Goal: Task Accomplishment & Management: Manage account settings

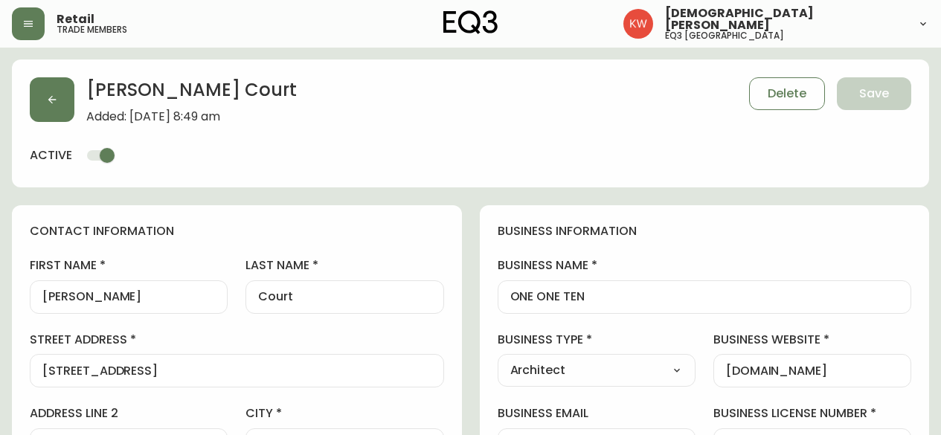
select select "AB"
select select "CA"
select select "CA_EN"
select select "Other"
select select "Architect"
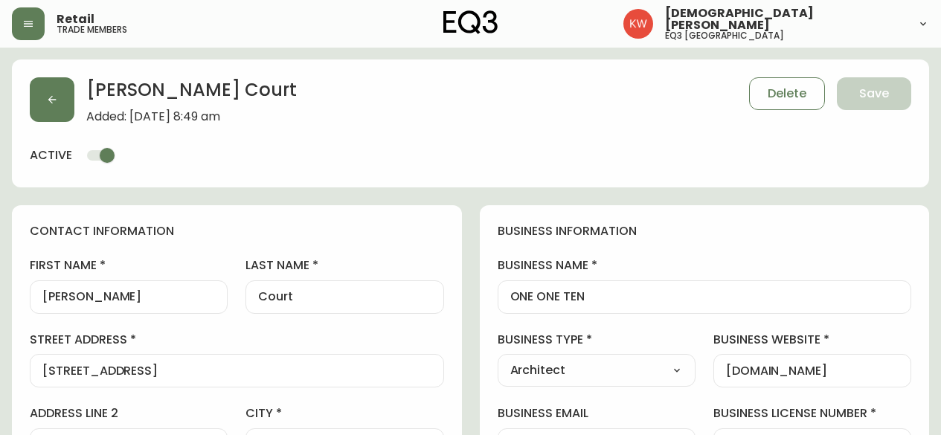
select select "cjw10z96m00006gs08l3o91tv"
select select "false"
click at [48, 102] on icon "button" at bounding box center [52, 100] width 12 height 12
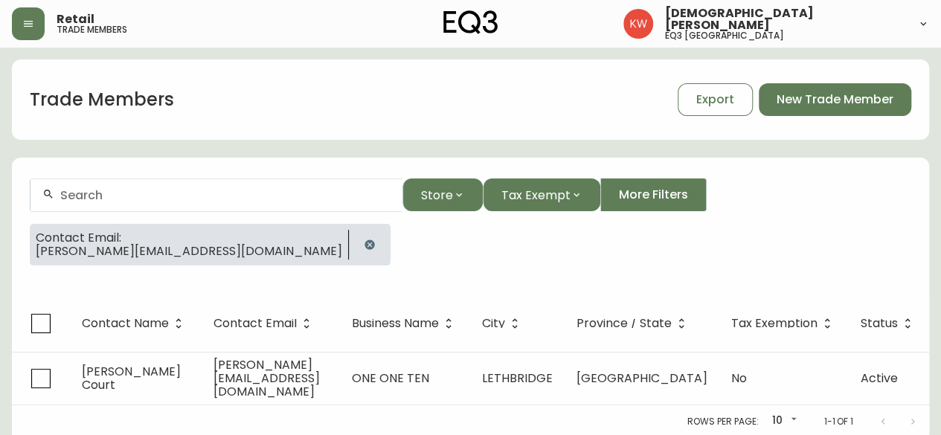
click at [365, 244] on icon "button" at bounding box center [370, 245] width 10 height 10
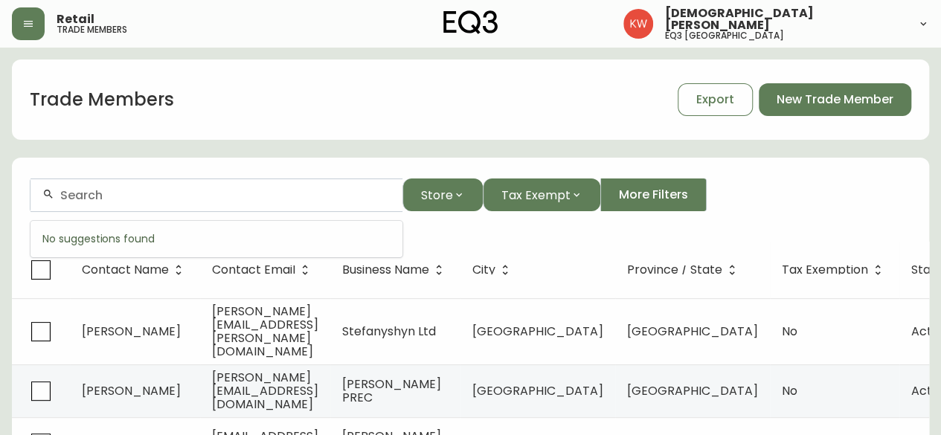
click at [164, 197] on input "text" at bounding box center [225, 195] width 330 height 14
paste input "[PERSON_NAME]. [PERSON_NAME] Design Inc."
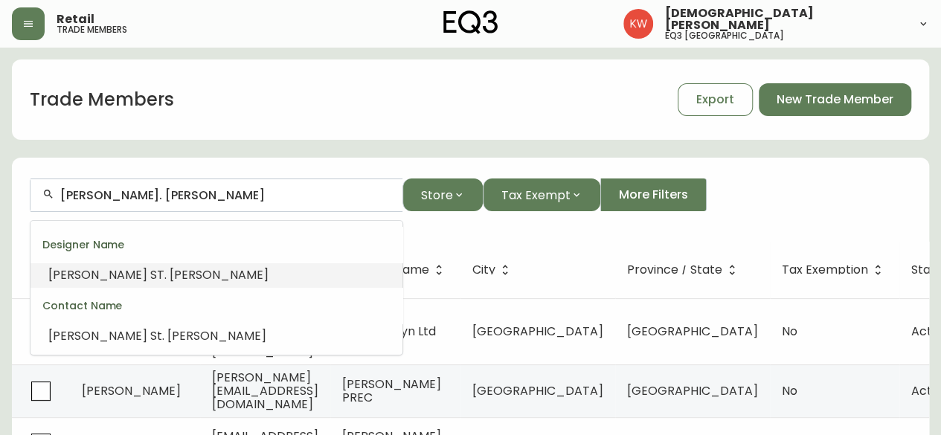
click at [170, 281] on span "[PERSON_NAME]" at bounding box center [219, 274] width 99 height 17
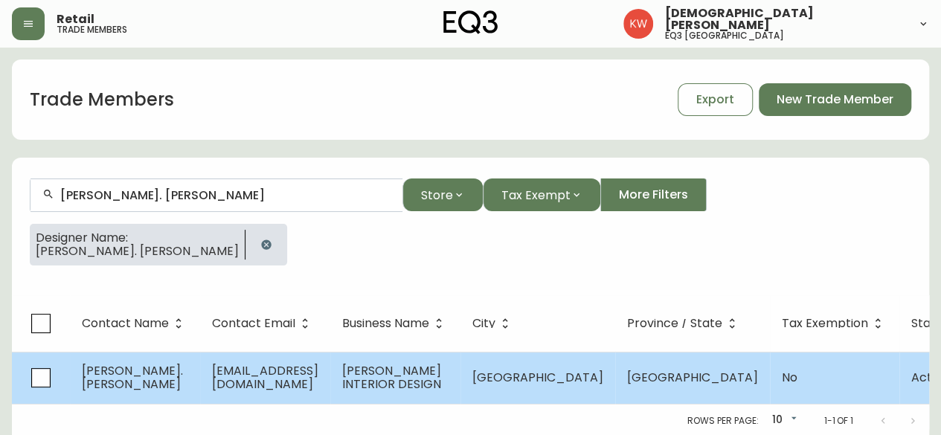
type input "[PERSON_NAME]. [PERSON_NAME]"
click at [261, 377] on span "[EMAIL_ADDRESS][DOMAIN_NAME]" at bounding box center [265, 377] width 106 height 31
select select "AB"
select select "CA"
select select "CA_EN"
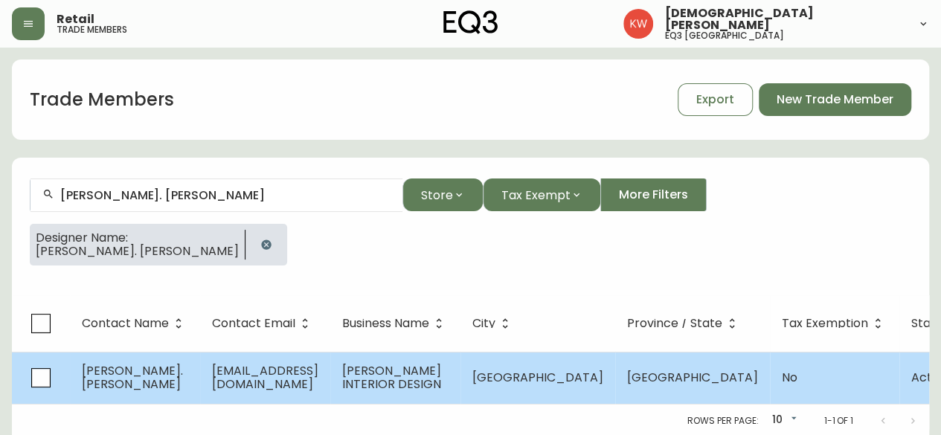
select select "Other"
select select "false"
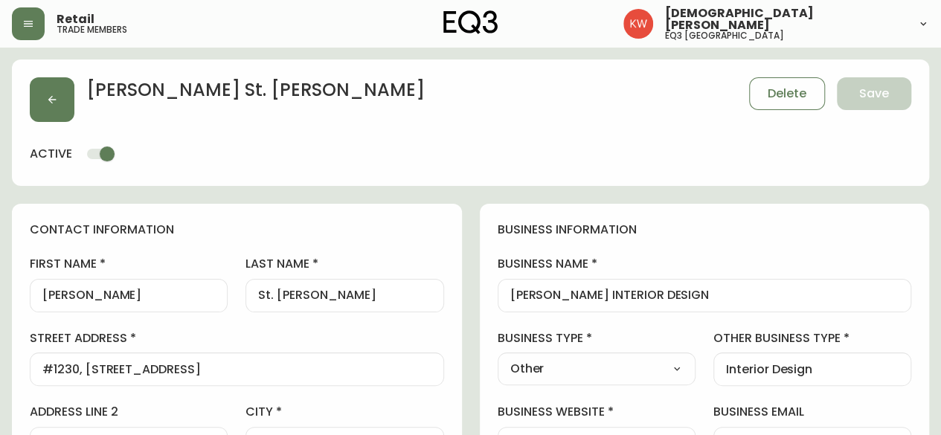
type input "EQ3 [GEOGRAPHIC_DATA]"
select select "cjw10z96m00006gs08l3o91tv"
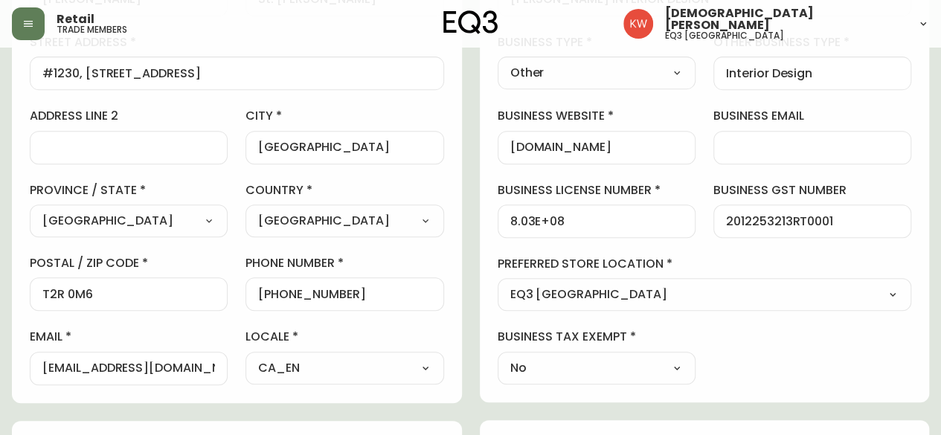
scroll to position [298, 0]
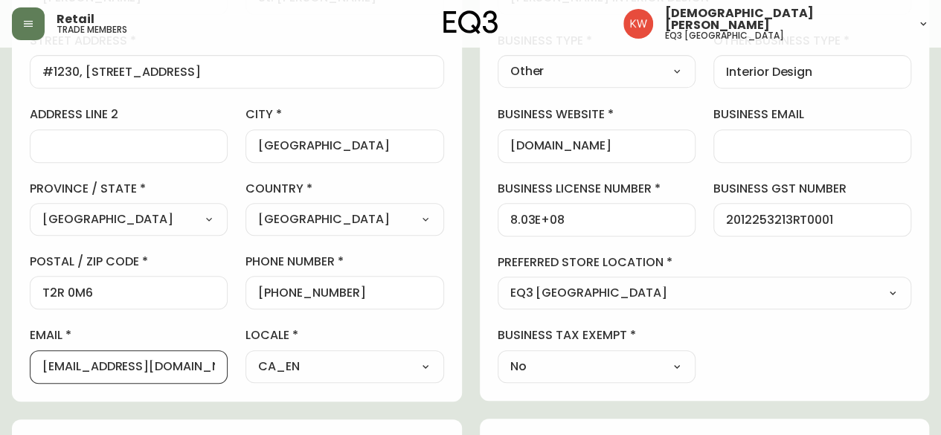
drag, startPoint x: 161, startPoint y: 364, endPoint x: 31, endPoint y: 364, distance: 130.2
click at [31, 364] on div "[EMAIL_ADDRESS][DOMAIN_NAME]" at bounding box center [129, 367] width 198 height 33
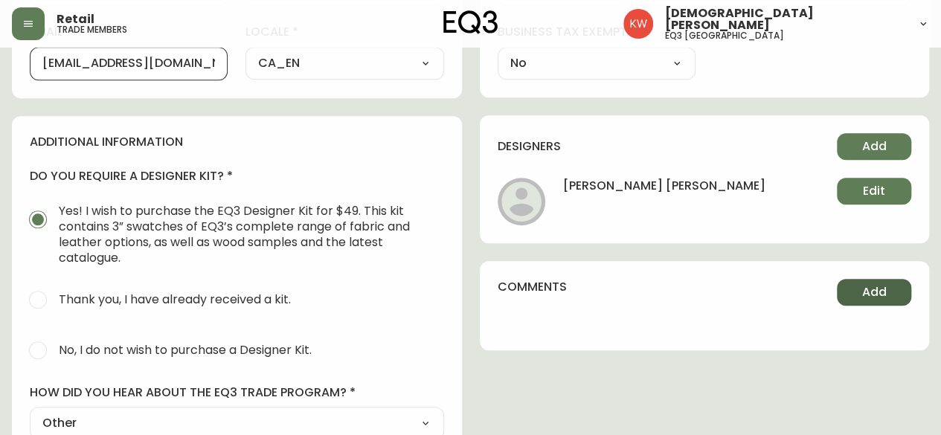
scroll to position [819, 0]
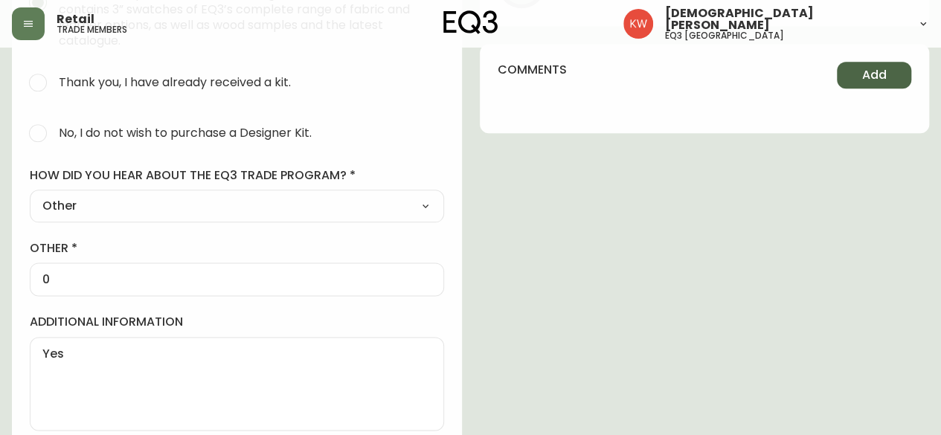
click at [861, 77] on button "Add" at bounding box center [874, 75] width 74 height 27
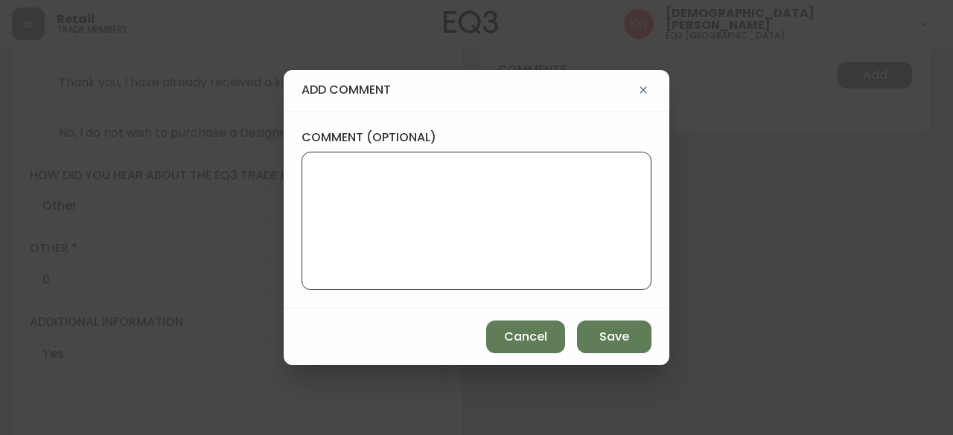
click at [531, 180] on textarea "comment (optional)" at bounding box center [476, 220] width 324 height 119
type textarea "email bounced back"
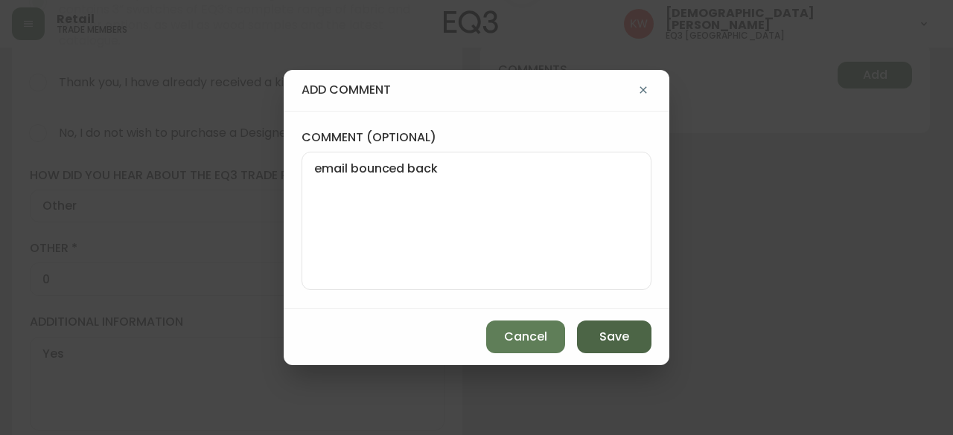
click at [617, 337] on span "Save" at bounding box center [614, 337] width 30 height 16
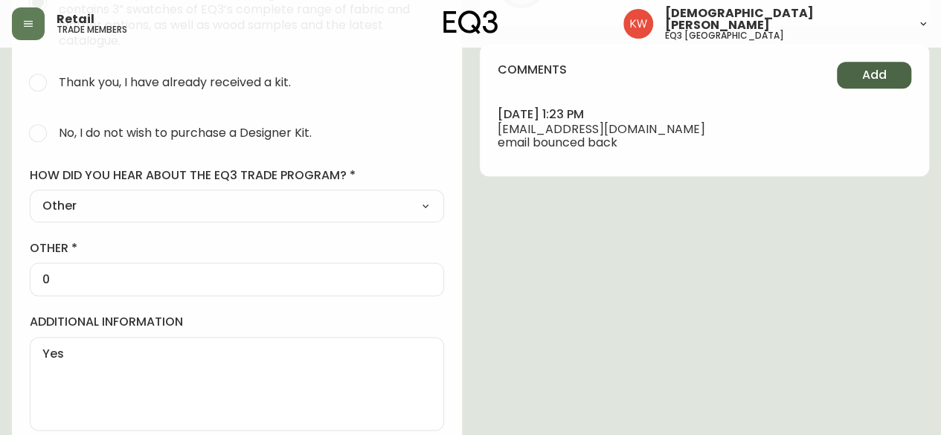
click at [868, 80] on span "Add" at bounding box center [875, 75] width 25 height 16
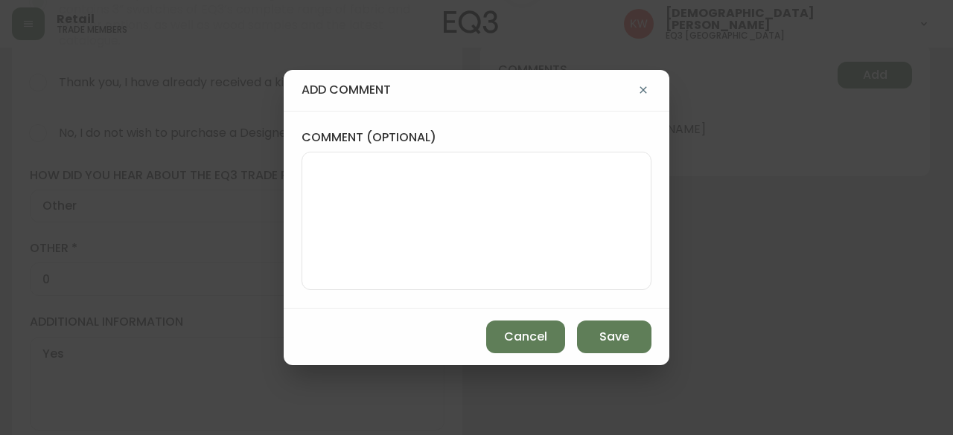
click at [518, 175] on textarea "comment (optional)" at bounding box center [476, 220] width 324 height 119
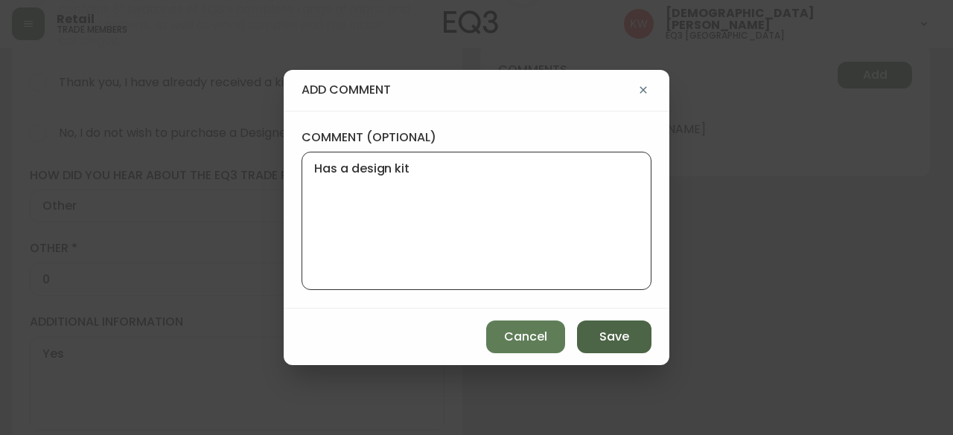
type textarea "Has a design kit"
click at [618, 334] on span "Save" at bounding box center [614, 337] width 30 height 16
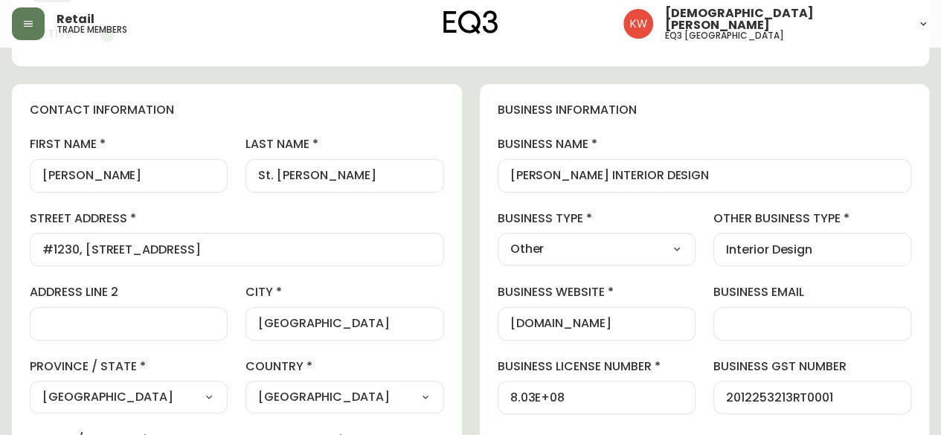
scroll to position [0, 0]
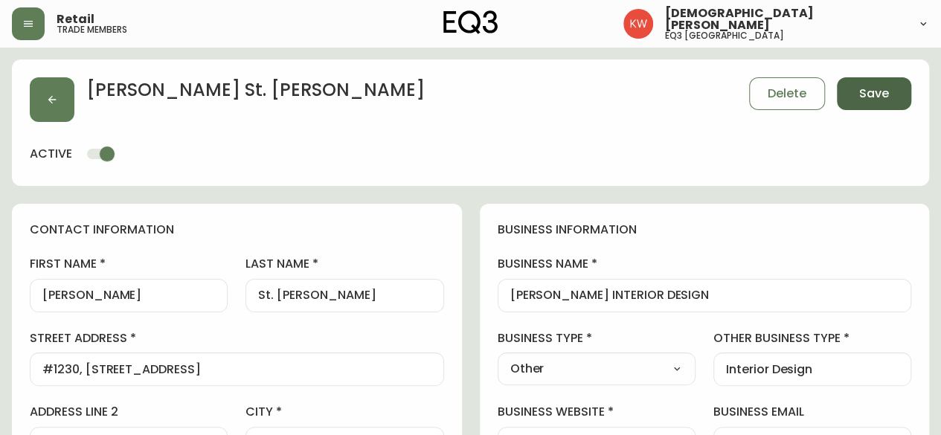
click at [862, 98] on span "Save" at bounding box center [875, 94] width 30 height 16
select select
type input "Other"
select select "Other"
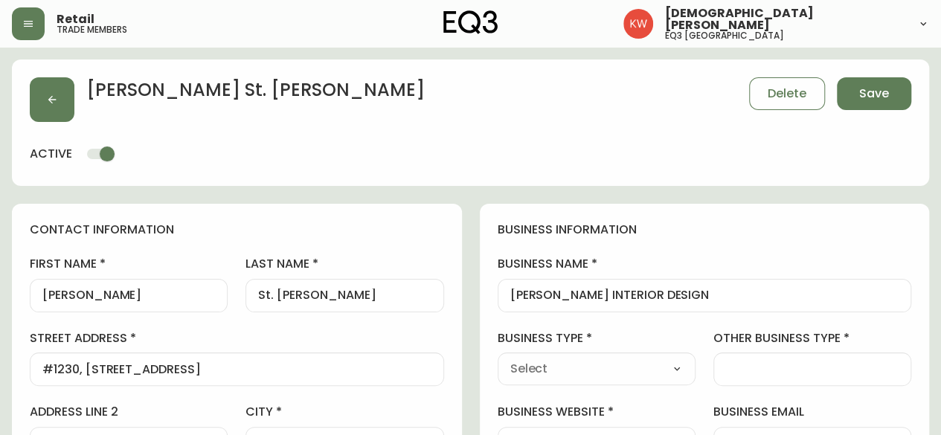
type input "Other"
select select "Other"
type input "Interior Design"
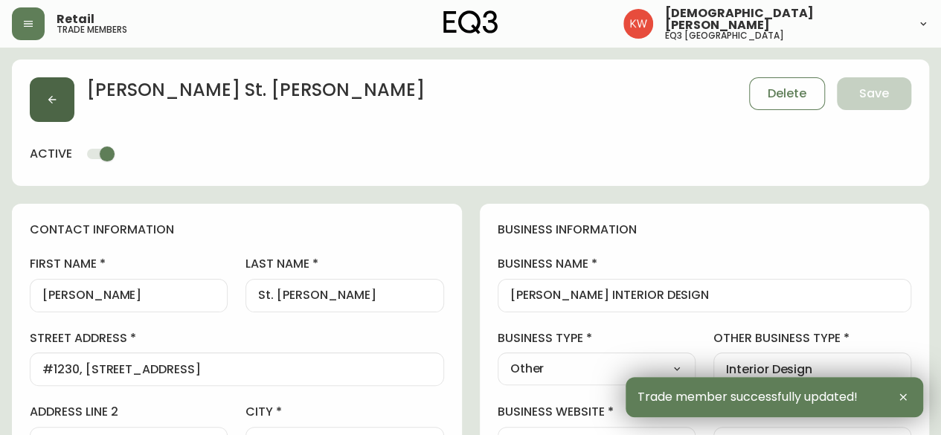
click at [47, 95] on icon "button" at bounding box center [52, 100] width 12 height 12
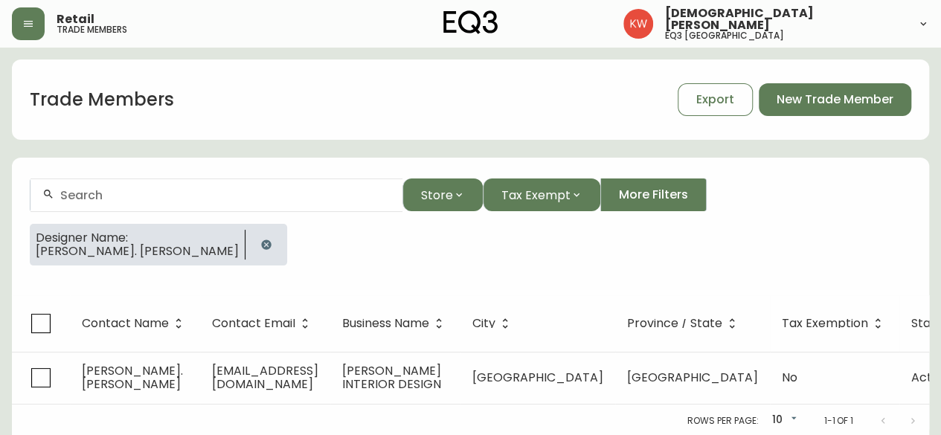
click at [269, 185] on div at bounding box center [217, 195] width 372 height 33
click at [261, 243] on icon "button" at bounding box center [266, 245] width 10 height 10
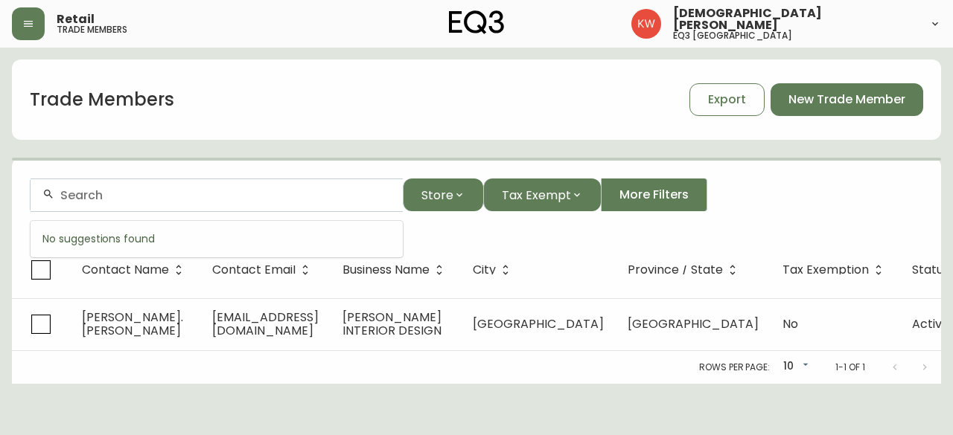
click at [201, 202] on input "text" at bounding box center [225, 195] width 330 height 14
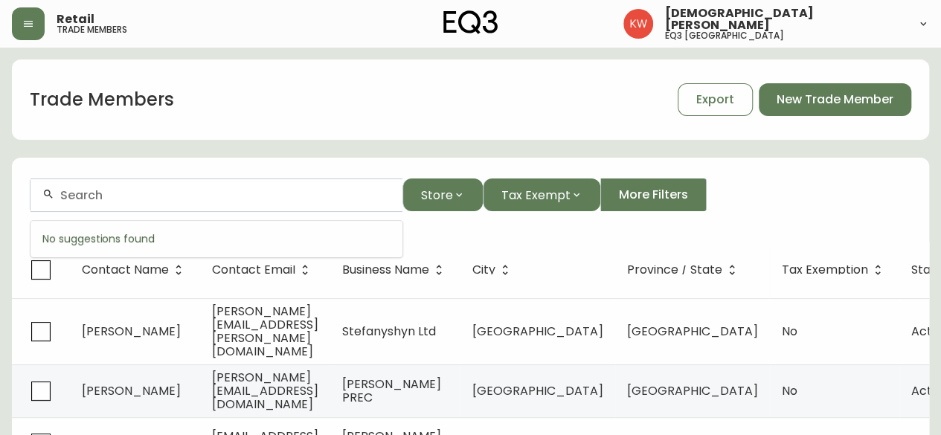
paste input "Koti Homes"
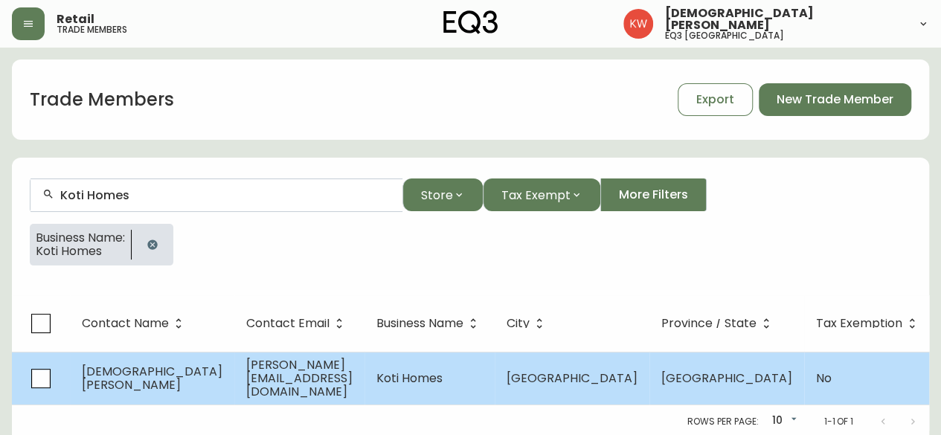
type input "Koti Homes"
click at [406, 383] on span "Koti Homes" at bounding box center [410, 378] width 66 height 17
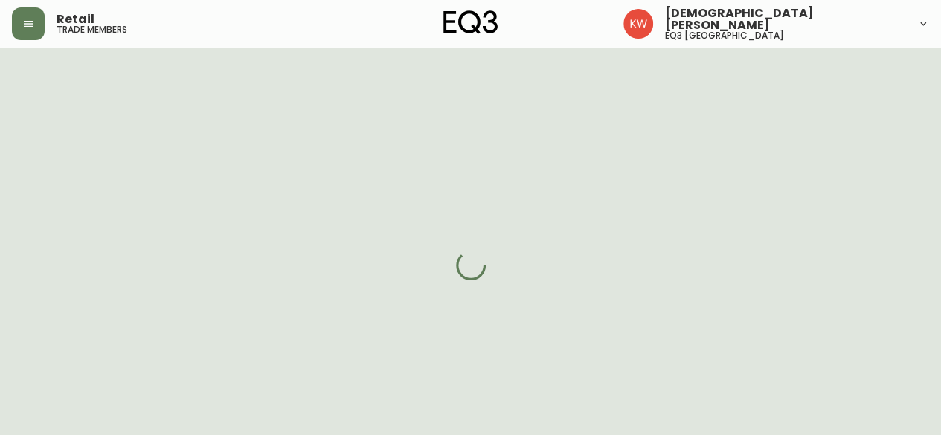
select select "AB"
select select "CA"
select select "CA_EN"
select select "Other"
select select "Home Builder"
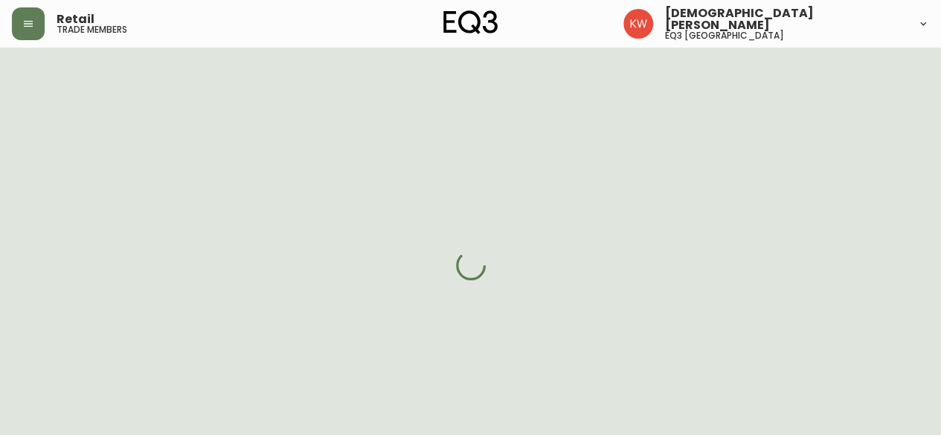
select select "false"
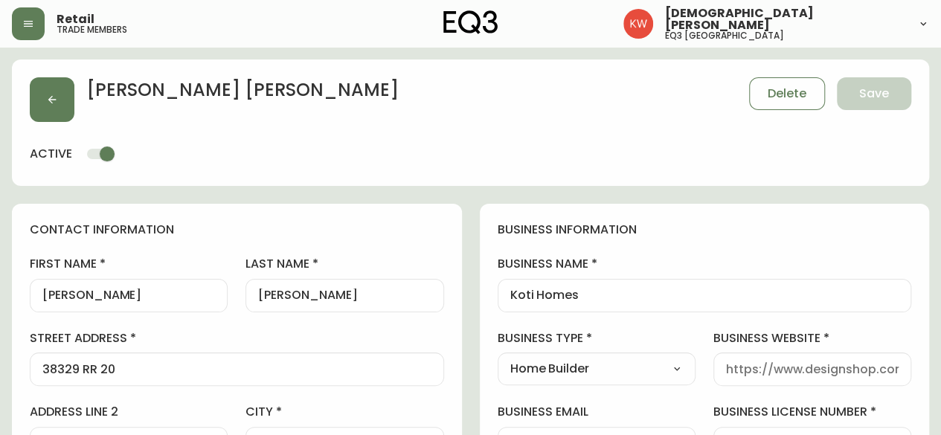
type input "EQ3 [GEOGRAPHIC_DATA]"
select select "cjw10z96m00006gs08l3o91tv"
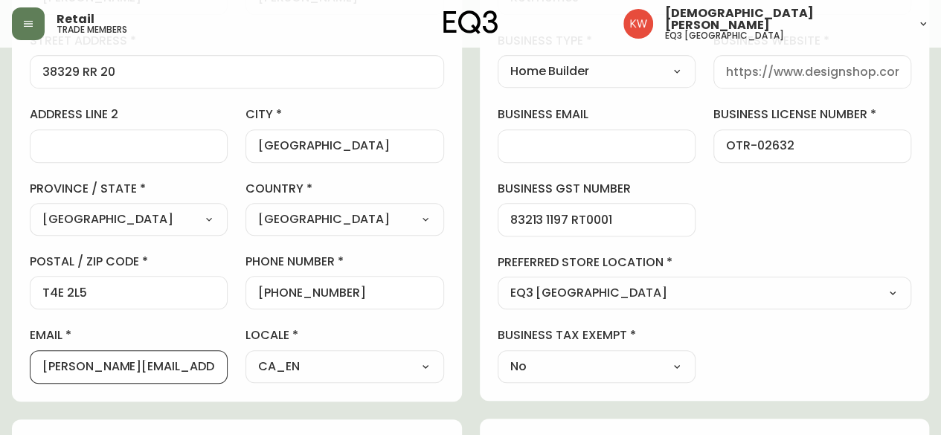
drag, startPoint x: 192, startPoint y: 367, endPoint x: 95, endPoint y: 368, distance: 97.5
click at [95, 368] on input "[PERSON_NAME][EMAIL_ADDRESS][DOMAIN_NAME]" at bounding box center [128, 367] width 173 height 14
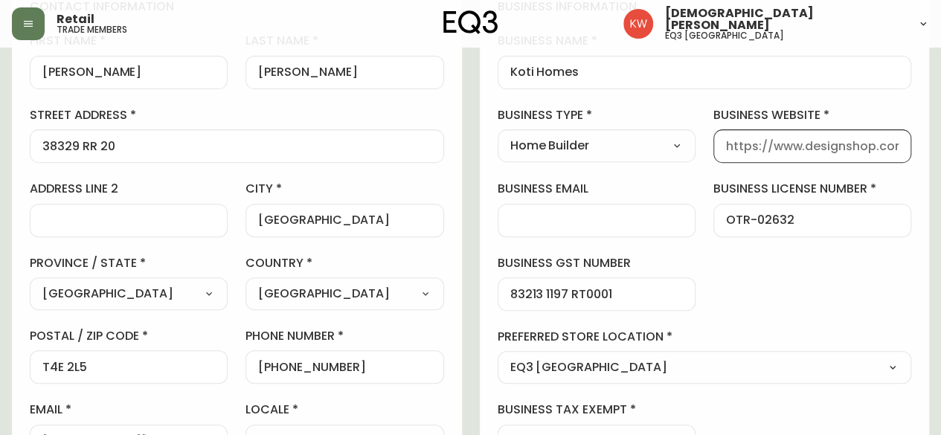
click at [779, 142] on input "business website" at bounding box center [812, 146] width 173 height 14
paste input "[DOMAIN_NAME]"
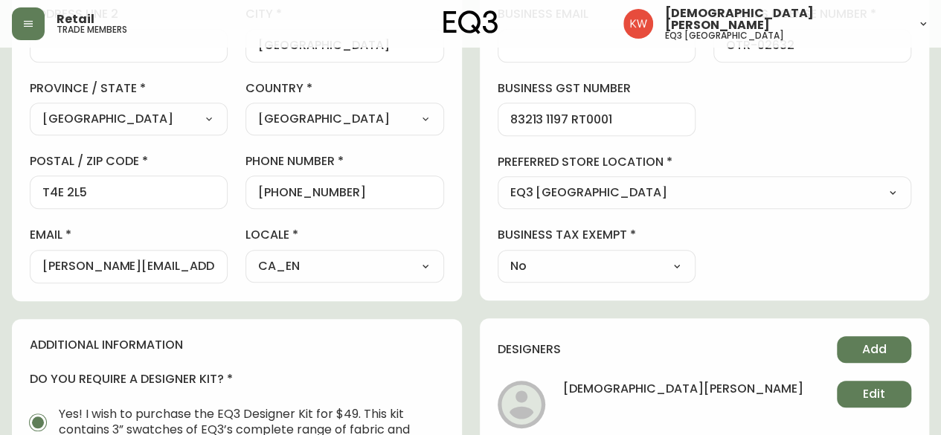
scroll to position [447, 0]
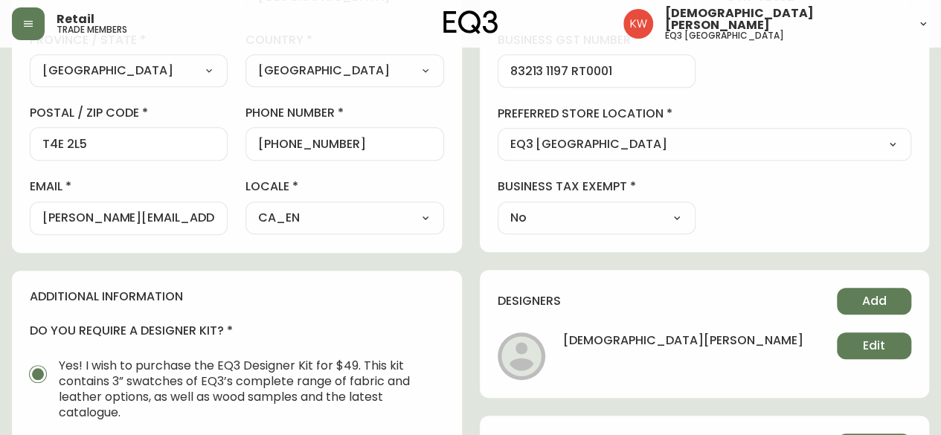
type input "[DOMAIN_NAME]"
drag, startPoint x: 180, startPoint y: 218, endPoint x: 36, endPoint y: 224, distance: 144.5
click at [36, 224] on div "[PERSON_NAME][EMAIL_ADDRESS][DOMAIN_NAME]" at bounding box center [129, 218] width 198 height 33
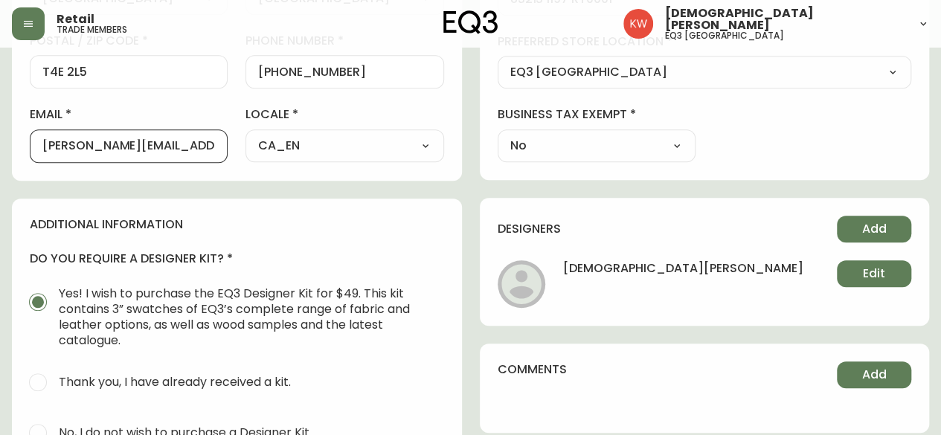
scroll to position [521, 0]
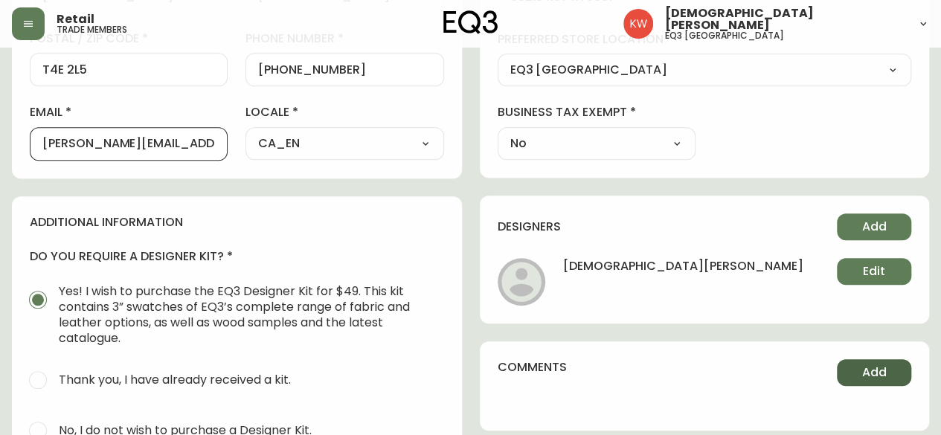
click at [885, 374] on span "Add" at bounding box center [875, 373] width 25 height 16
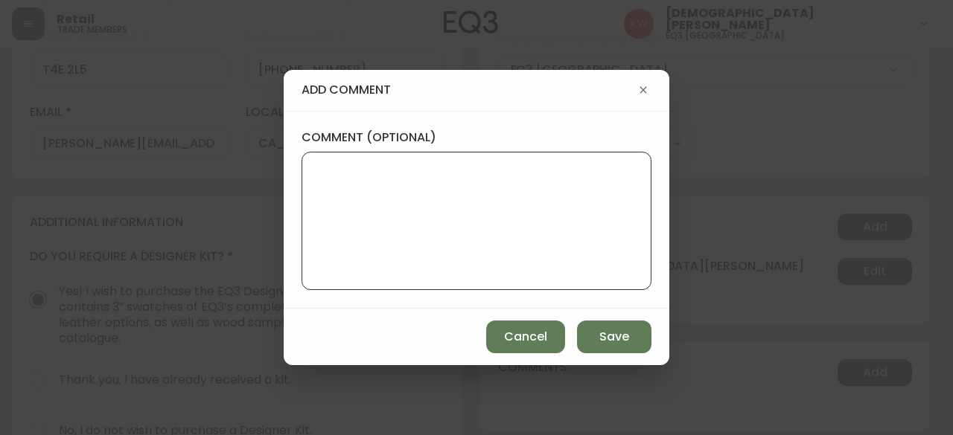
click at [481, 169] on textarea "comment (optional)" at bounding box center [476, 220] width 324 height 119
type textarea "Has a Design Kit"
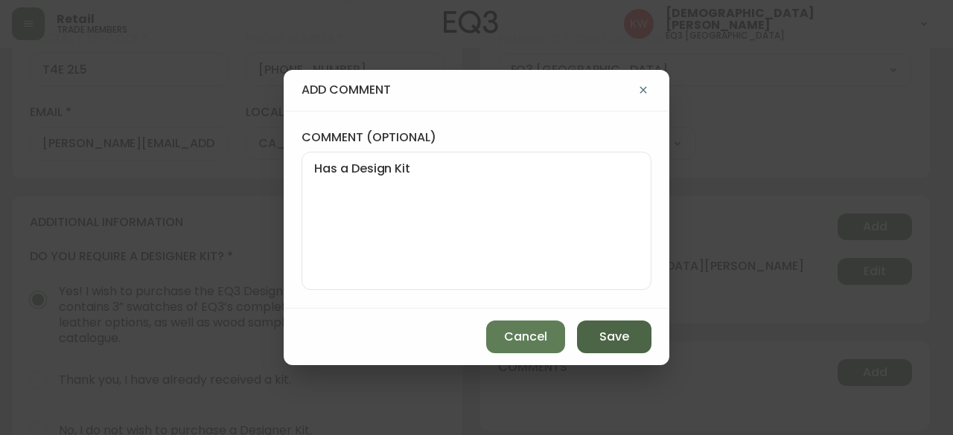
drag, startPoint x: 611, startPoint y: 330, endPoint x: 624, endPoint y: 339, distance: 15.5
click at [613, 331] on span "Save" at bounding box center [614, 337] width 30 height 16
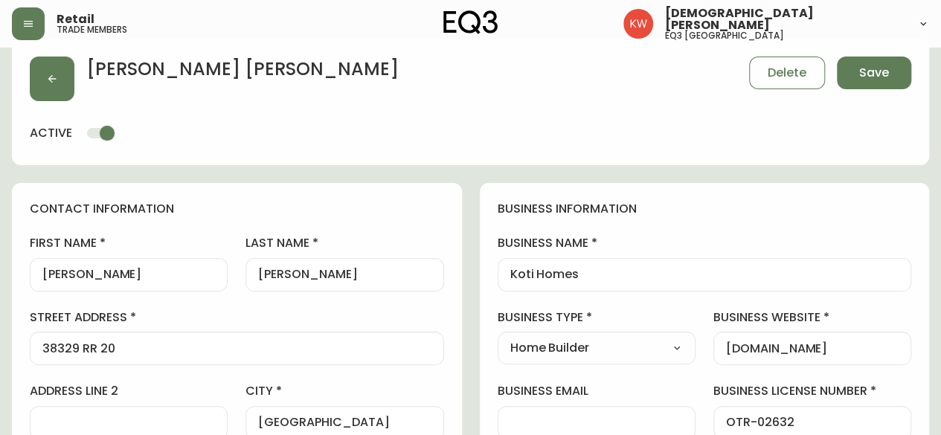
scroll to position [0, 0]
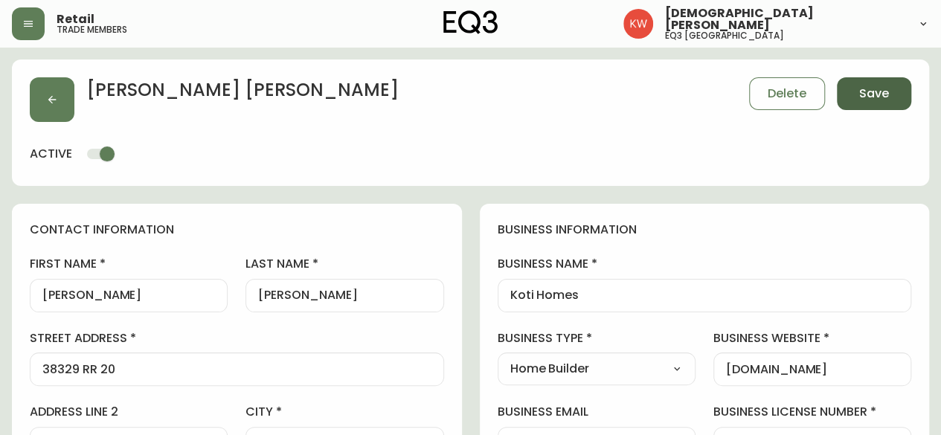
click at [874, 94] on span "Save" at bounding box center [875, 94] width 30 height 16
select select
type input "Other"
select select "Other"
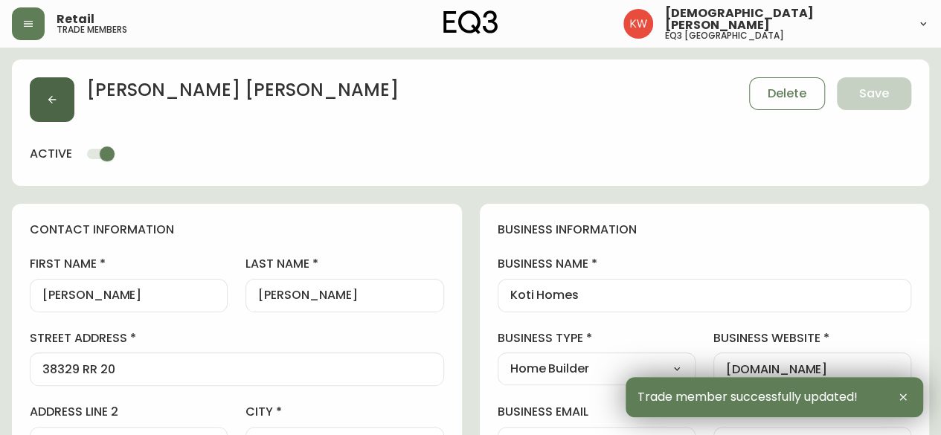
click at [65, 94] on button "button" at bounding box center [52, 99] width 45 height 45
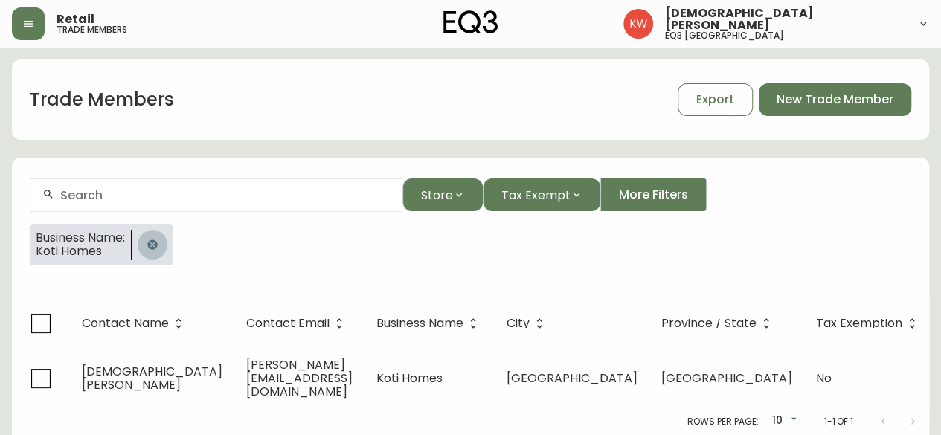
click at [154, 245] on icon "button" at bounding box center [152, 245] width 10 height 10
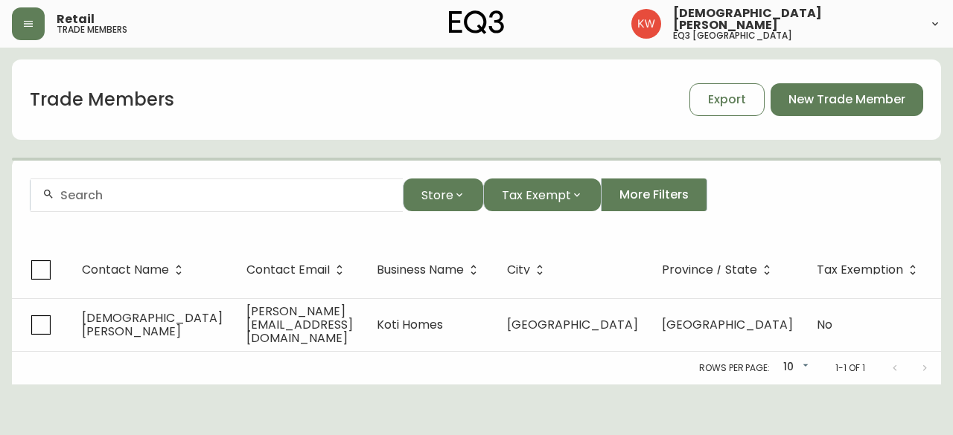
click at [158, 202] on input "text" at bounding box center [225, 195] width 330 height 14
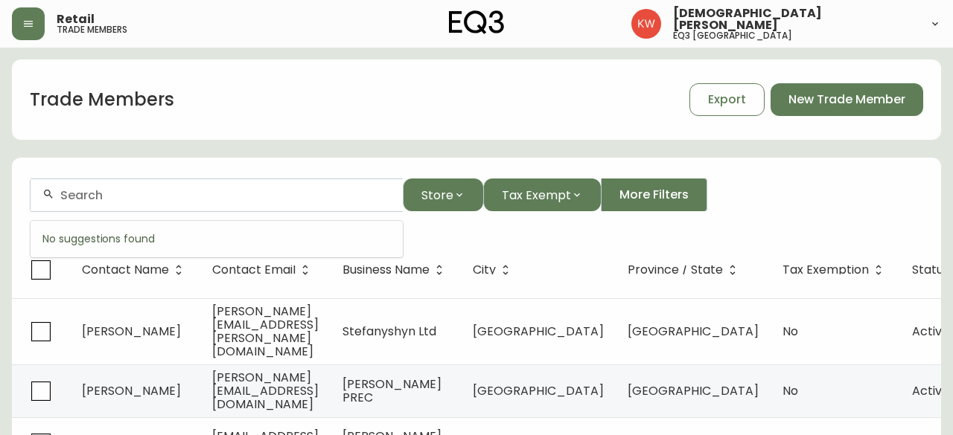
paste input "[PERSON_NAME] INTERIORS INC."
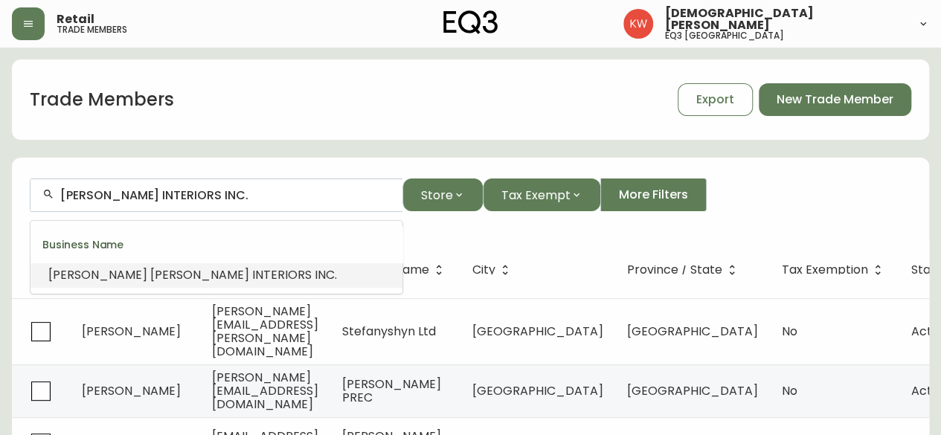
click at [252, 282] on span "INTERIORS" at bounding box center [282, 274] width 60 height 17
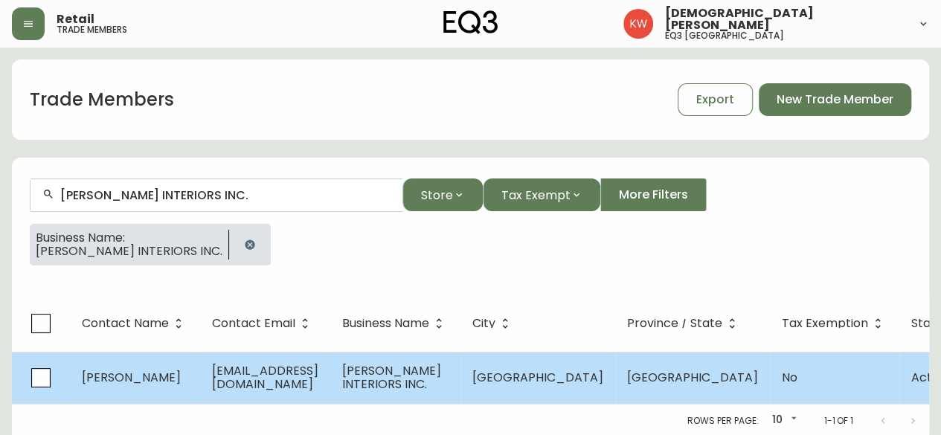
type input "[PERSON_NAME] INTERIORS INC."
click at [286, 382] on span "[EMAIL_ADDRESS][DOMAIN_NAME]" at bounding box center [265, 377] width 106 height 31
select select "AB"
select select "CA"
select select "CA_EN"
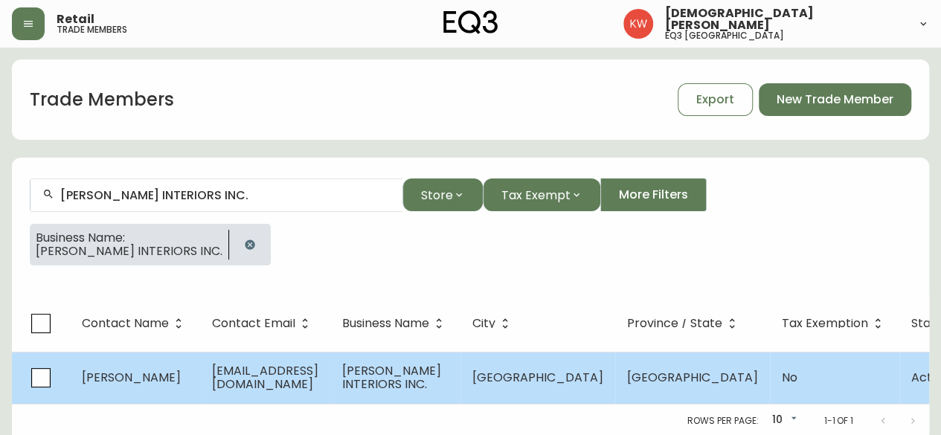
select select "Outreach from a Trade Rep"
select select "Interior Designer"
select select "false"
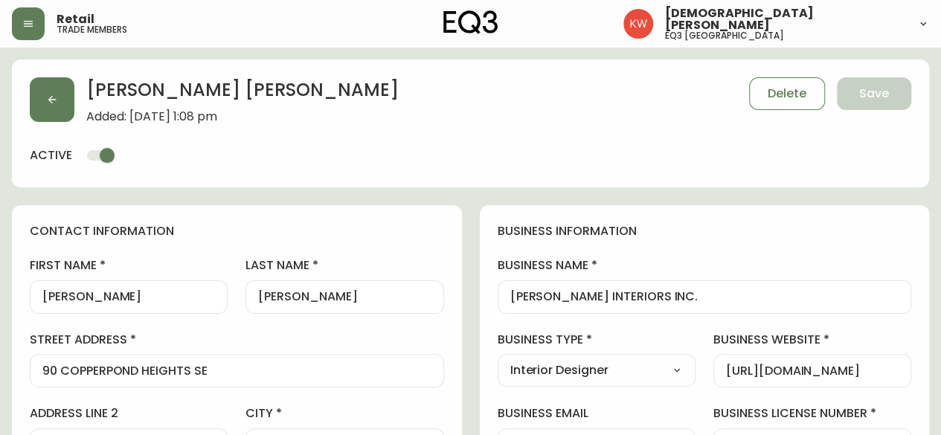
type input "EQ3 [GEOGRAPHIC_DATA]"
select select "cjw10z96m00006gs08l3o91tv"
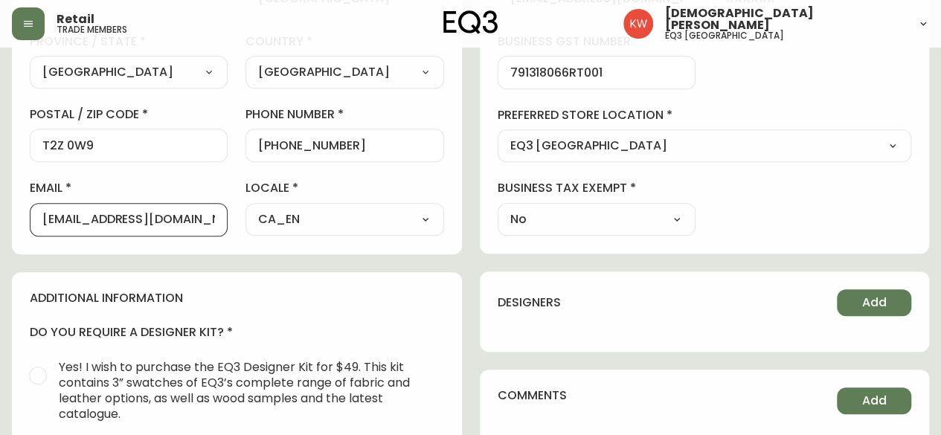
drag, startPoint x: 210, startPoint y: 222, endPoint x: 41, endPoint y: 232, distance: 169.3
click at [41, 232] on div "[EMAIL_ADDRESS][DOMAIN_NAME]" at bounding box center [129, 219] width 198 height 33
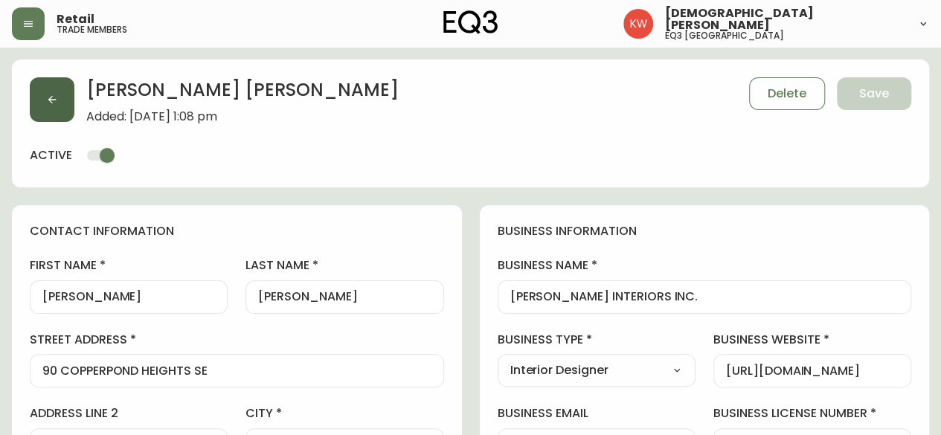
click at [54, 100] on icon "button" at bounding box center [52, 100] width 8 height 8
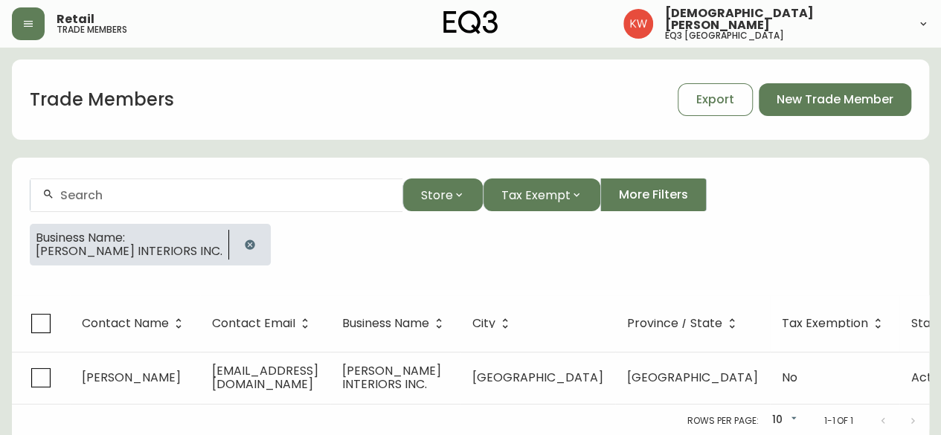
click at [255, 242] on icon "button" at bounding box center [250, 245] width 10 height 10
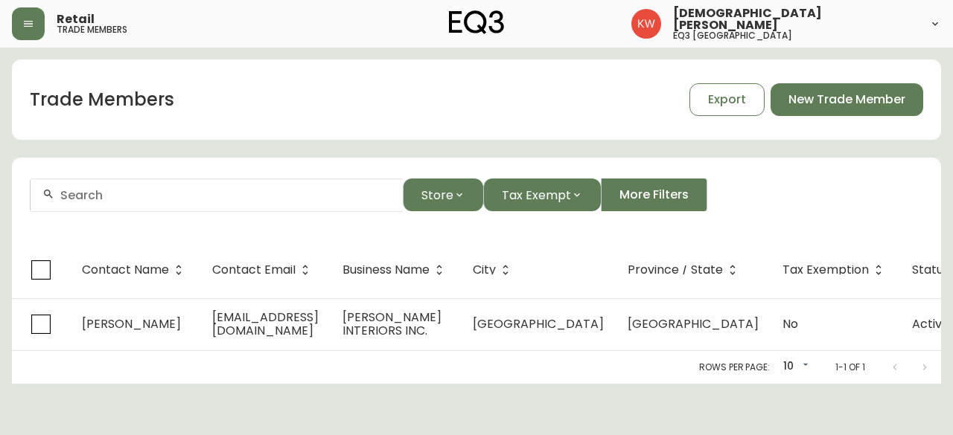
click at [262, 214] on form "Store Tax Exempt More Filters" at bounding box center [476, 201] width 929 height 81
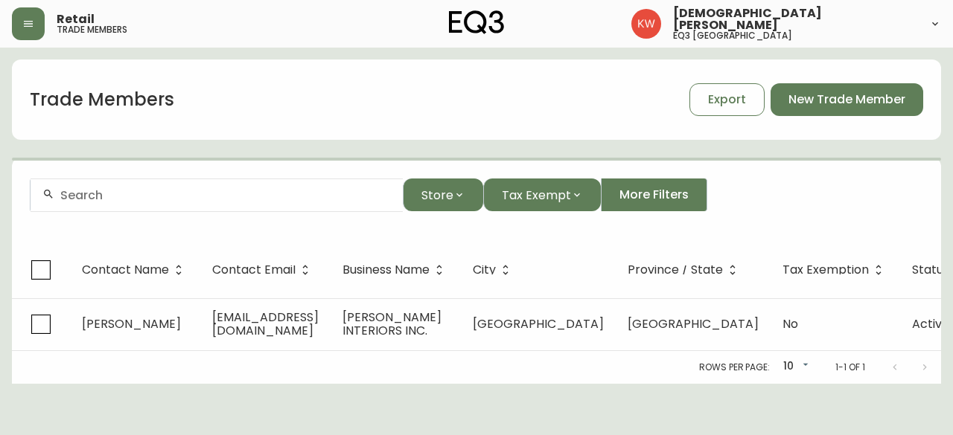
click at [264, 202] on div at bounding box center [217, 195] width 372 height 33
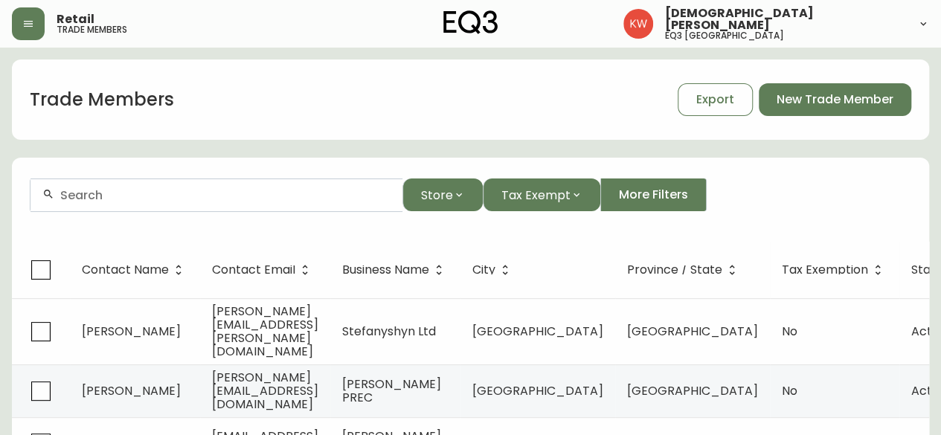
paste input "[PERSON_NAME] DESIGN ATELIER"
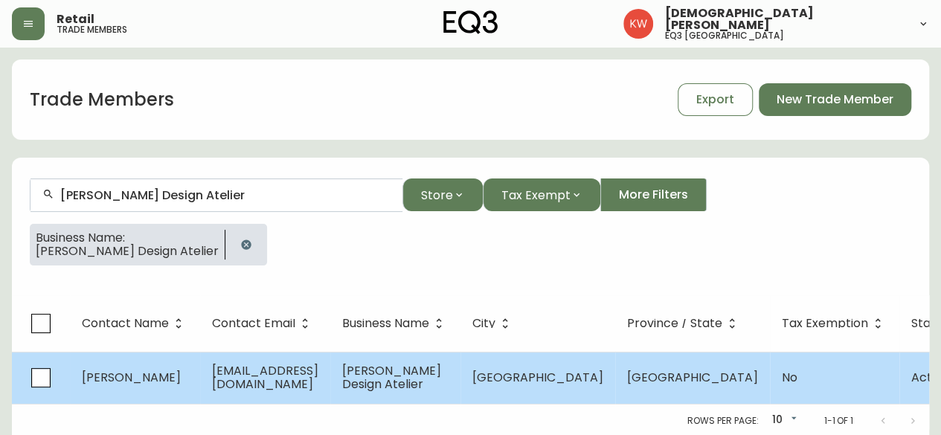
type input "[PERSON_NAME] Design Atelier"
click at [251, 370] on span "[EMAIL_ADDRESS][DOMAIN_NAME]" at bounding box center [265, 377] width 106 height 31
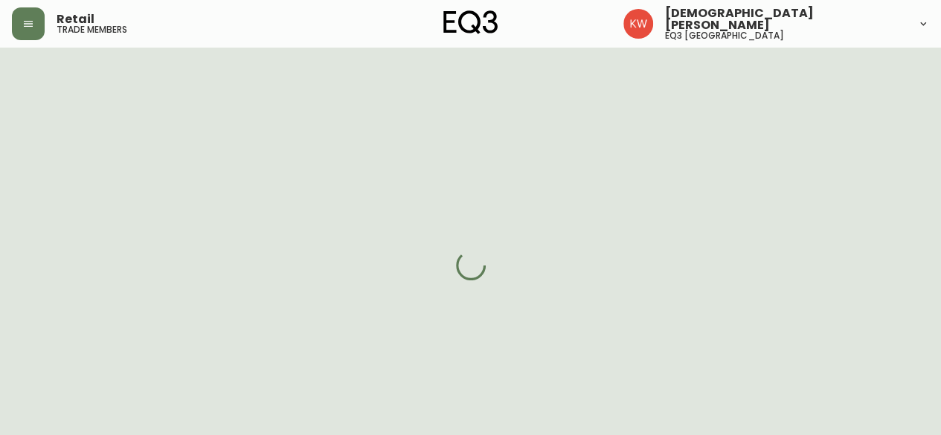
select select "AB"
select select "CA"
select select "CA_EN"
select select "Other"
select select "Interior Designer"
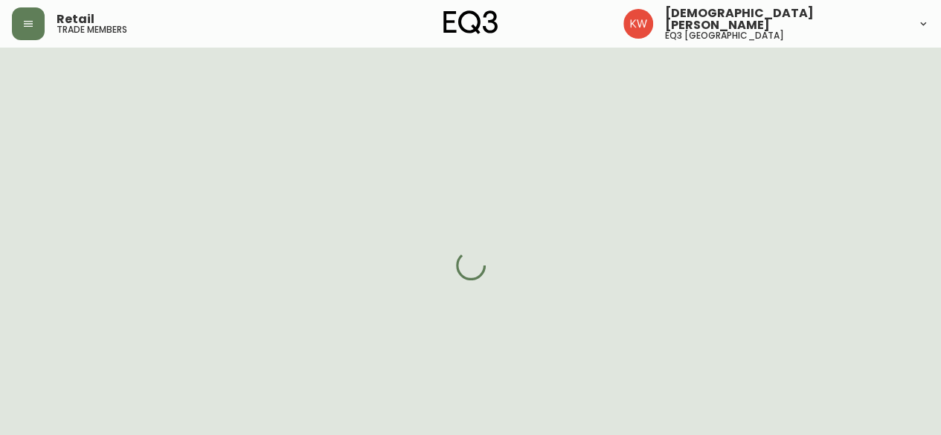
select select "cjw10z96m00006gs08l3o91tv"
select select "false"
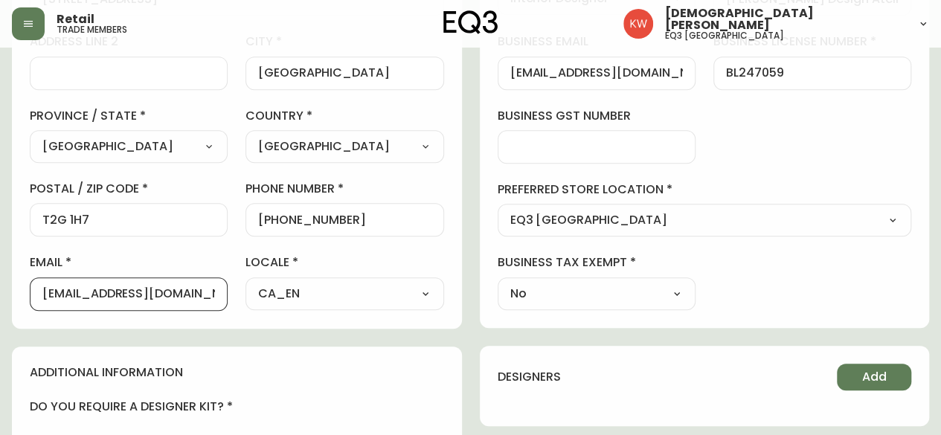
drag, startPoint x: 176, startPoint y: 295, endPoint x: 36, endPoint y: 295, distance: 139.2
click at [36, 295] on div "[EMAIL_ADDRESS][DOMAIN_NAME]" at bounding box center [129, 294] width 198 height 33
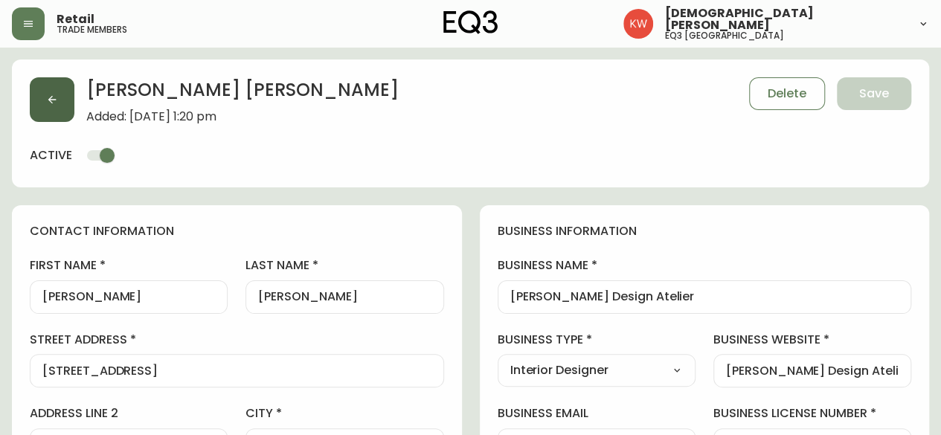
click at [67, 102] on button "button" at bounding box center [52, 99] width 45 height 45
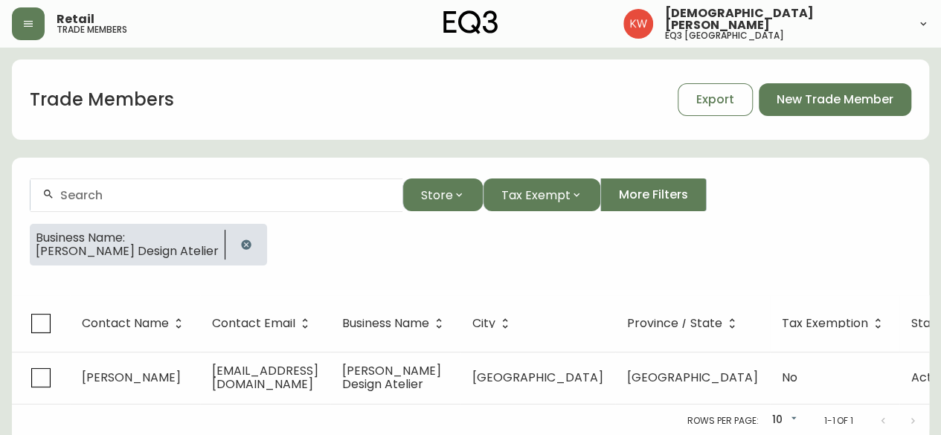
click at [205, 197] on input "text" at bounding box center [225, 195] width 330 height 14
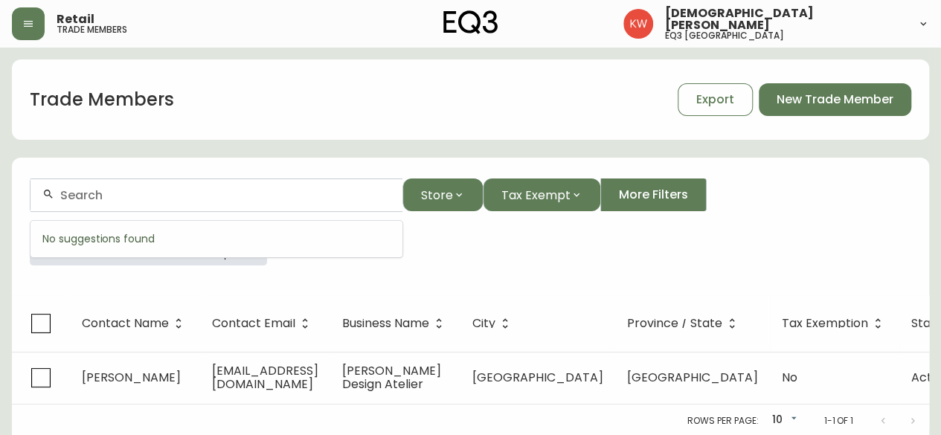
paste input "crave interiors"
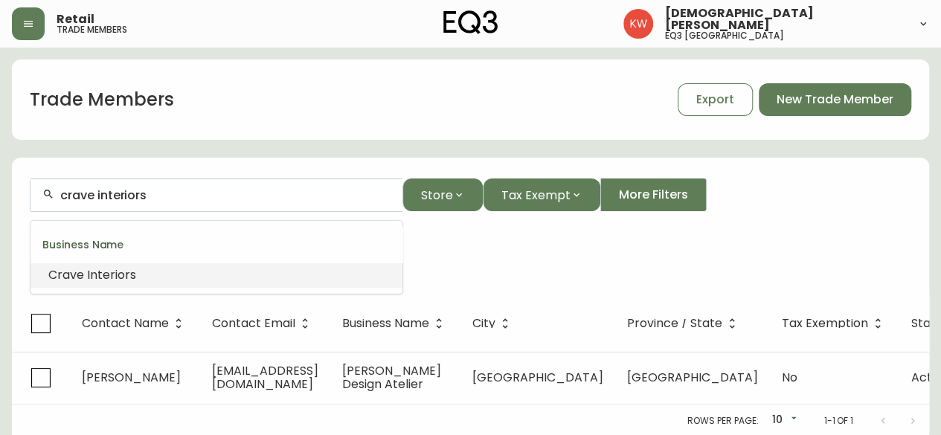
click at [126, 276] on span "Interiors" at bounding box center [111, 274] width 49 height 17
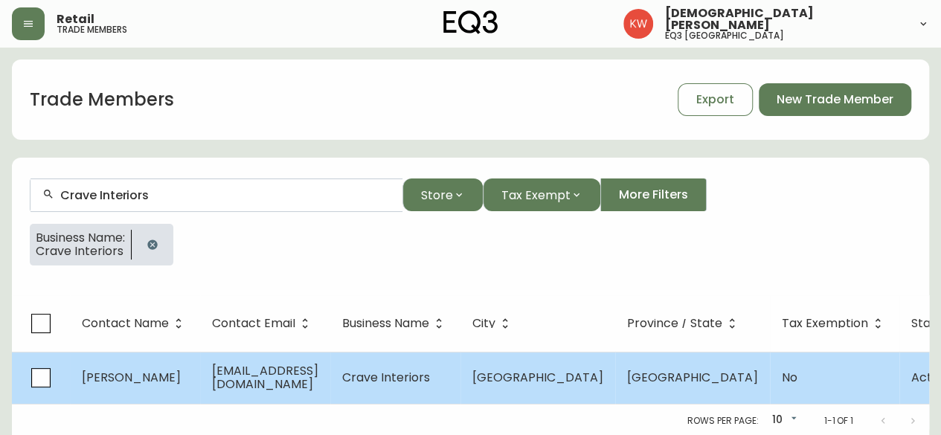
type input "Crave Interiors"
click at [250, 376] on span "[EMAIL_ADDRESS][DOMAIN_NAME]" at bounding box center [265, 377] width 106 height 31
select select "AB"
select select "CA"
select select "CA_EN"
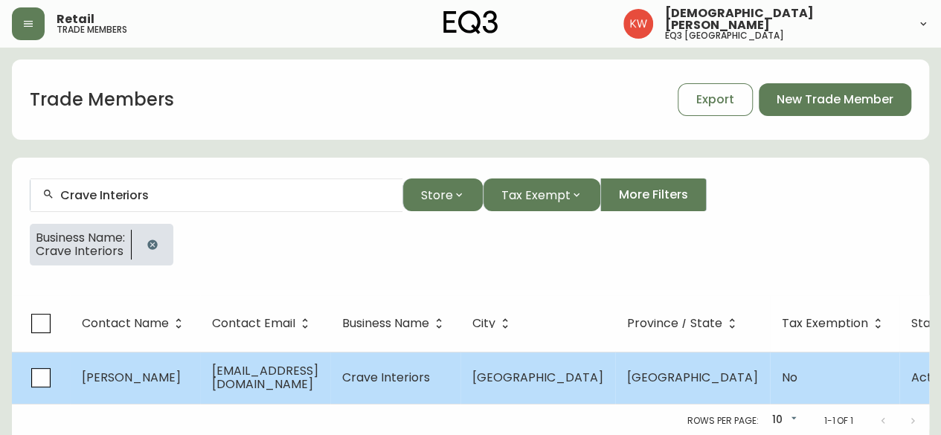
select select "Other"
select select "Interior Designer"
select select "false"
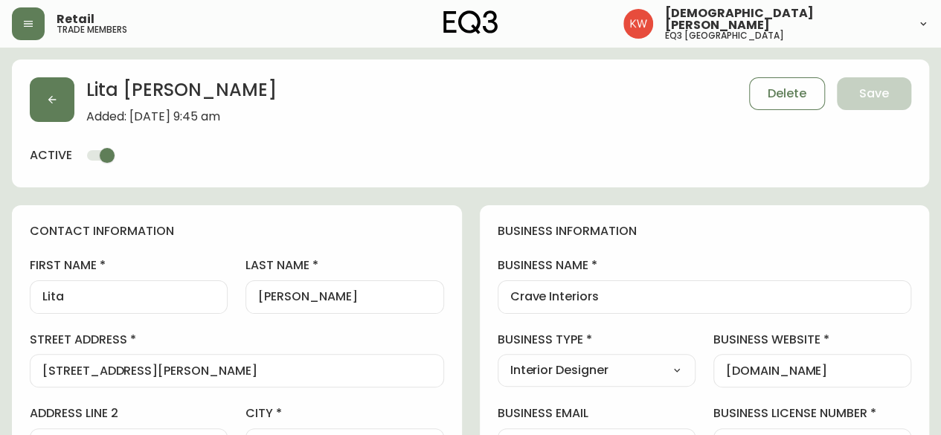
type input "EQ3 [GEOGRAPHIC_DATA]"
select select "cjw10z96m00006gs08l3o91tv"
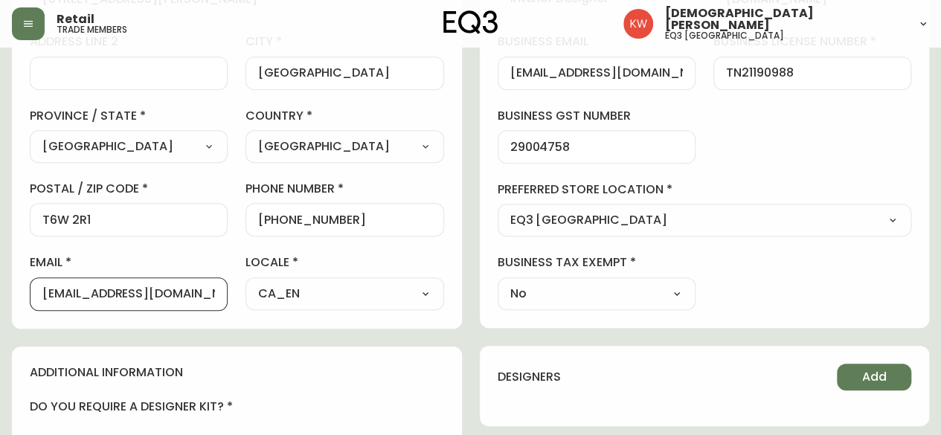
drag, startPoint x: 203, startPoint y: 295, endPoint x: 30, endPoint y: 297, distance: 173.4
click at [30, 297] on div "[EMAIL_ADDRESS][DOMAIN_NAME]" at bounding box center [129, 294] width 198 height 33
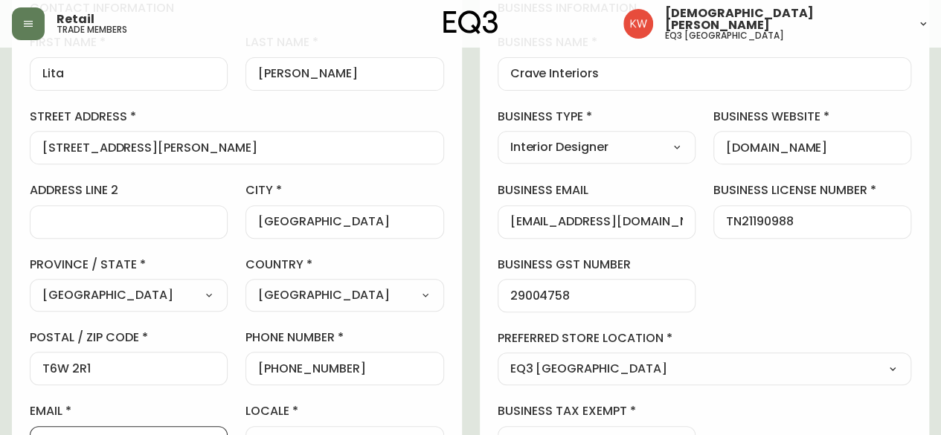
scroll to position [298, 0]
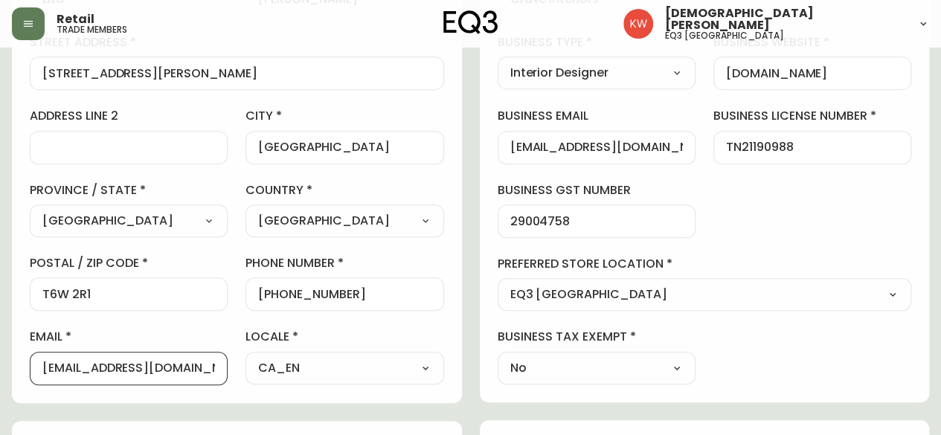
click at [210, 371] on input "[EMAIL_ADDRESS][DOMAIN_NAME]" at bounding box center [128, 369] width 173 height 14
drag, startPoint x: 39, startPoint y: 370, endPoint x: -4, endPoint y: 370, distance: 43.9
click at [0, 370] on html "Retail trade members [PERSON_NAME] eq3 calgary [PERSON_NAME] Added: [DATE] 9:45…" at bounding box center [470, 336] width 941 height 1269
click at [217, 366] on div "[EMAIL_ADDRESS][DOMAIN_NAME]" at bounding box center [129, 368] width 198 height 33
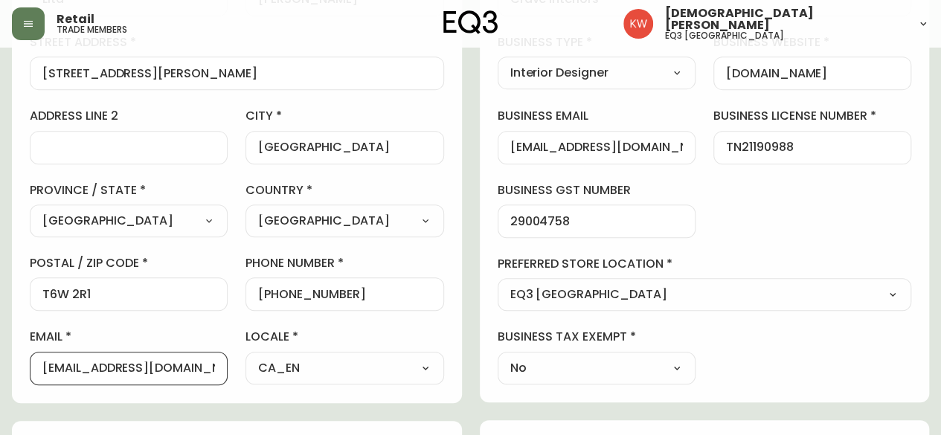
paste input "hellolitalee"
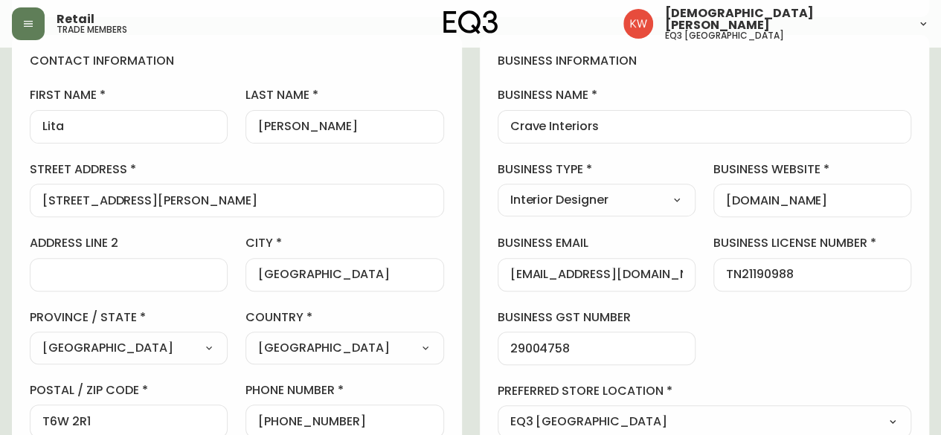
scroll to position [149, 0]
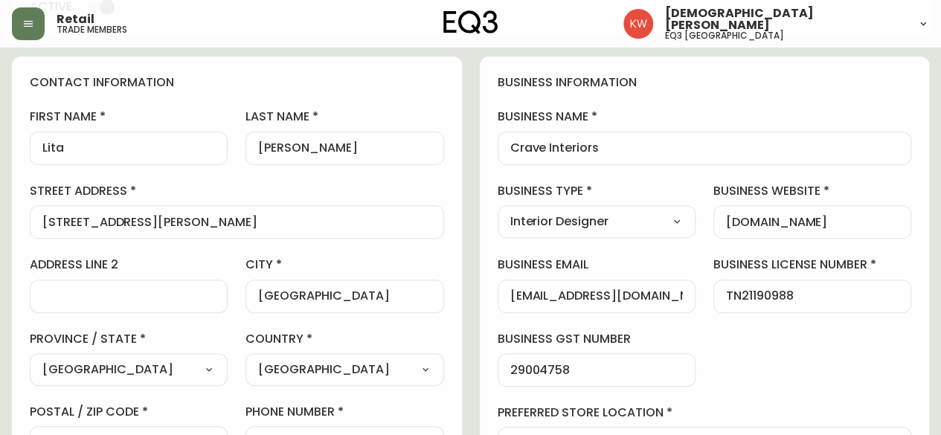
type input "[EMAIL_ADDRESS][DOMAIN_NAME]"
drag, startPoint x: 674, startPoint y: 296, endPoint x: 495, endPoint y: 297, distance: 179.4
click at [495, 297] on div "business information business name Crave Interiors business type Interior Desig…" at bounding box center [705, 304] width 450 height 495
paste input "hellolitalee"
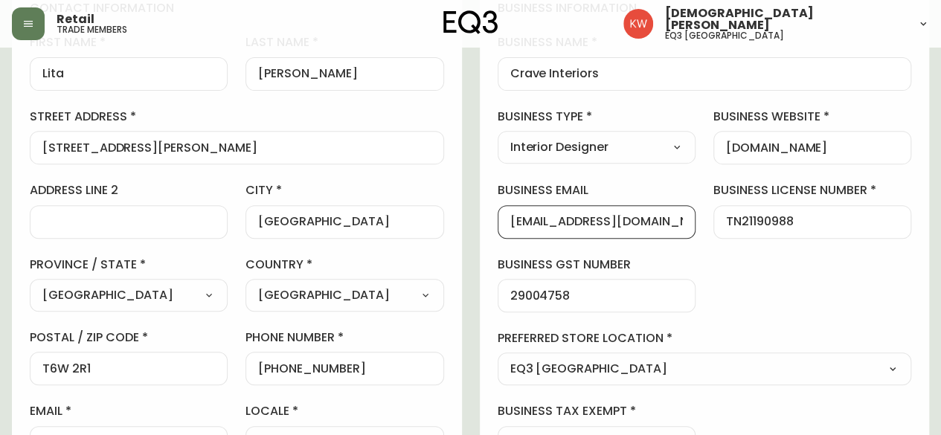
scroll to position [0, 0]
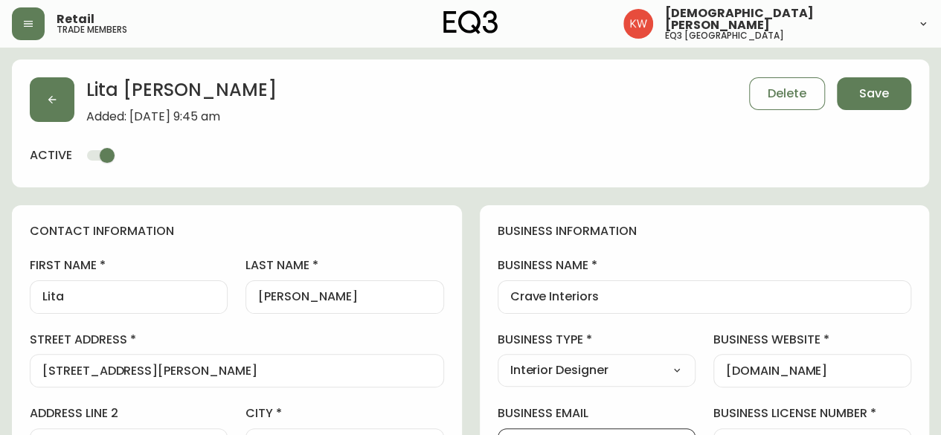
type input "[EMAIL_ADDRESS][DOMAIN_NAME]"
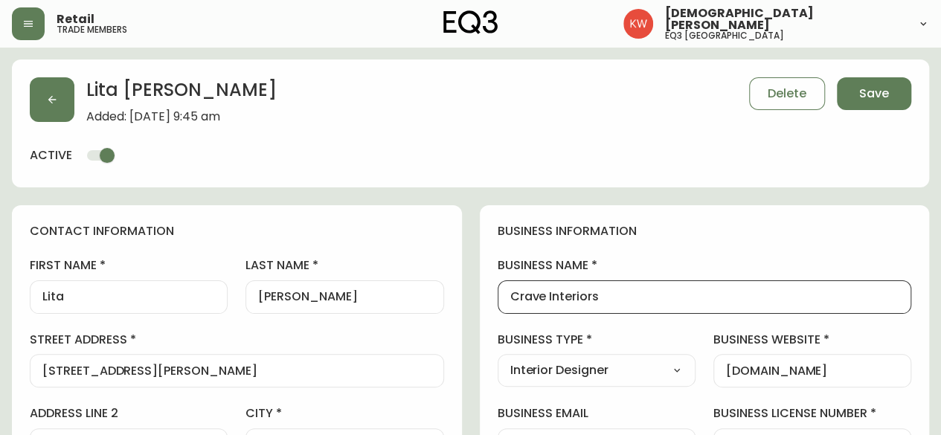
drag, startPoint x: 601, startPoint y: 295, endPoint x: 464, endPoint y: 304, distance: 137.2
click at [60, 92] on button "button" at bounding box center [52, 99] width 45 height 45
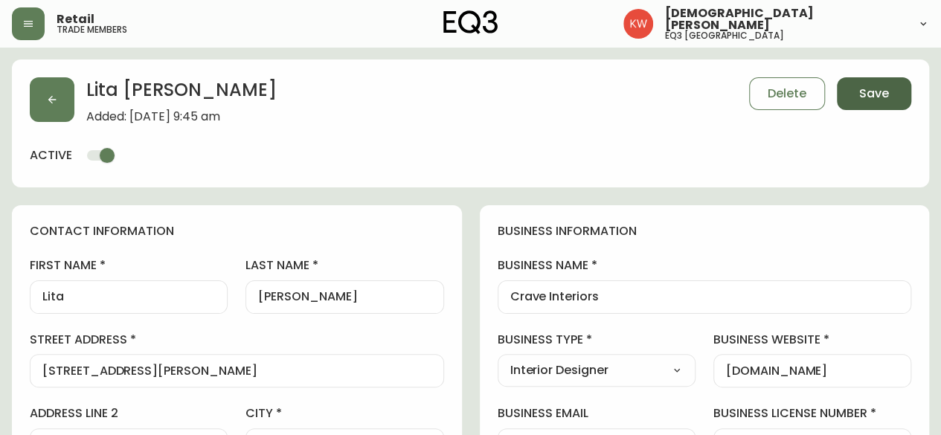
click at [877, 96] on span "Save" at bounding box center [875, 94] width 30 height 16
select select
type input "Other"
select select "Other"
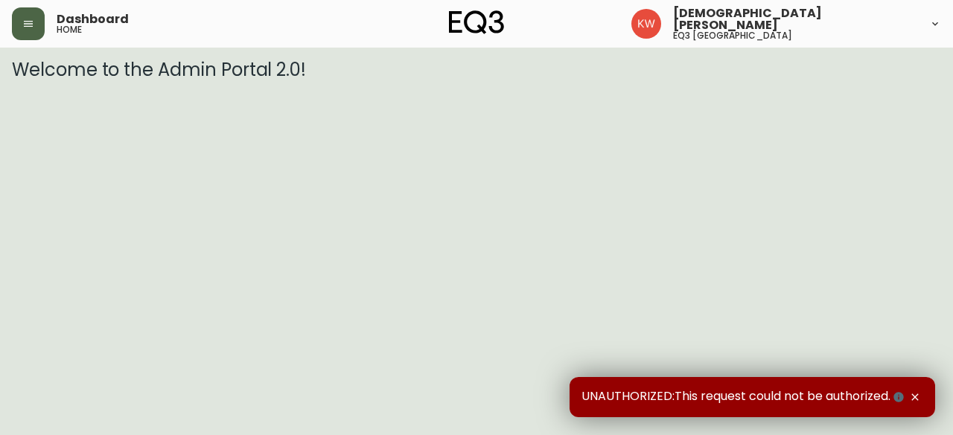
click at [22, 21] on icon "button" at bounding box center [28, 24] width 12 height 12
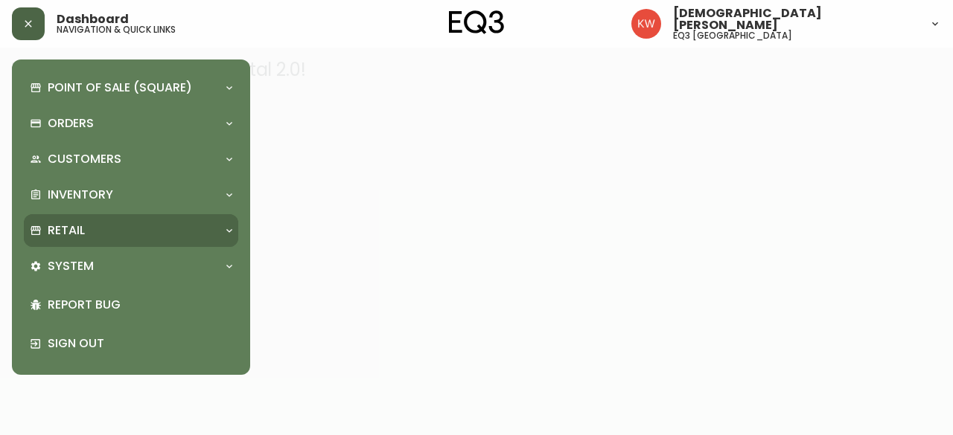
click at [225, 221] on div "Retail" at bounding box center [131, 230] width 214 height 33
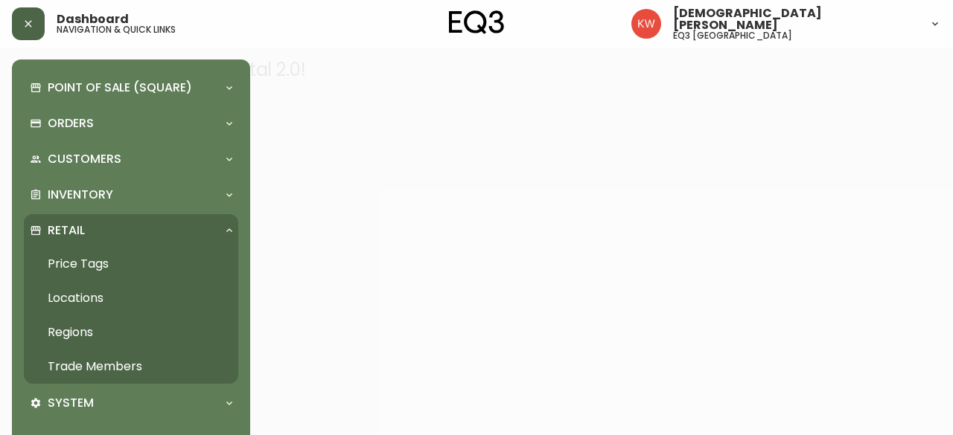
click at [134, 369] on link "Trade Members" at bounding box center [131, 367] width 214 height 34
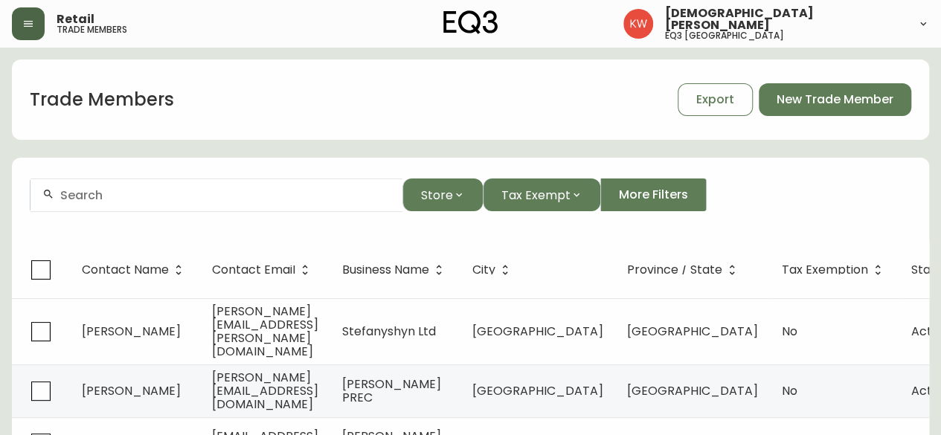
click at [277, 202] on div at bounding box center [217, 195] width 372 height 33
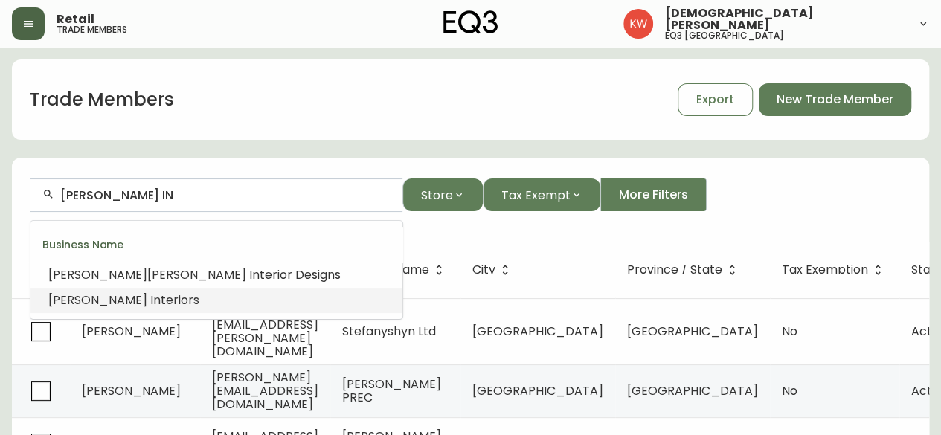
click at [161, 301] on span "teriors" at bounding box center [180, 300] width 39 height 17
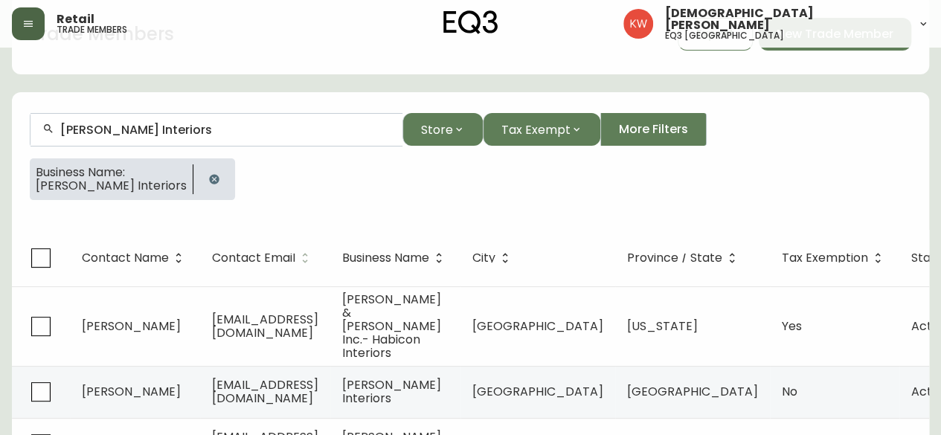
scroll to position [149, 0]
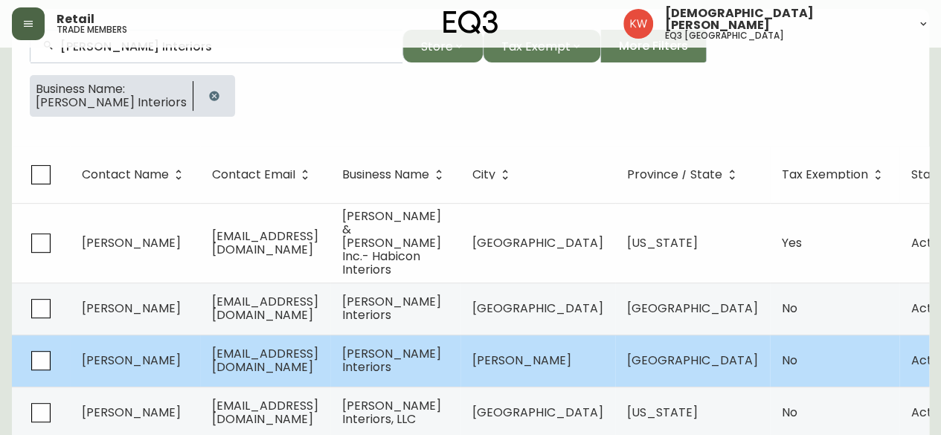
type input "Martin Interiors"
click at [185, 339] on td "Sheila Martin" at bounding box center [135, 361] width 130 height 52
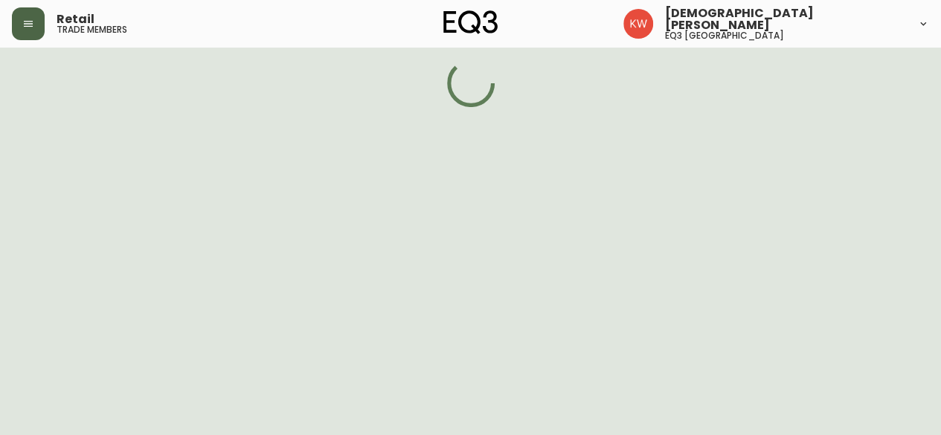
select select "AB"
select select "CA"
select select "CA_EN"
select select "Other"
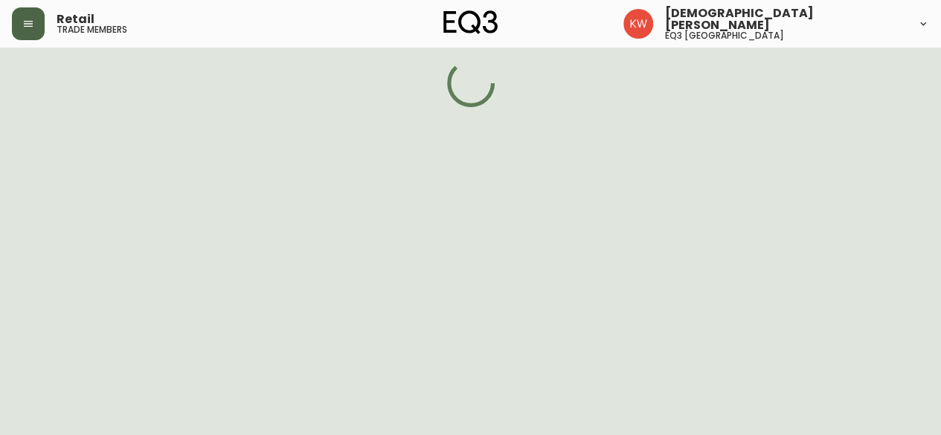
select select "false"
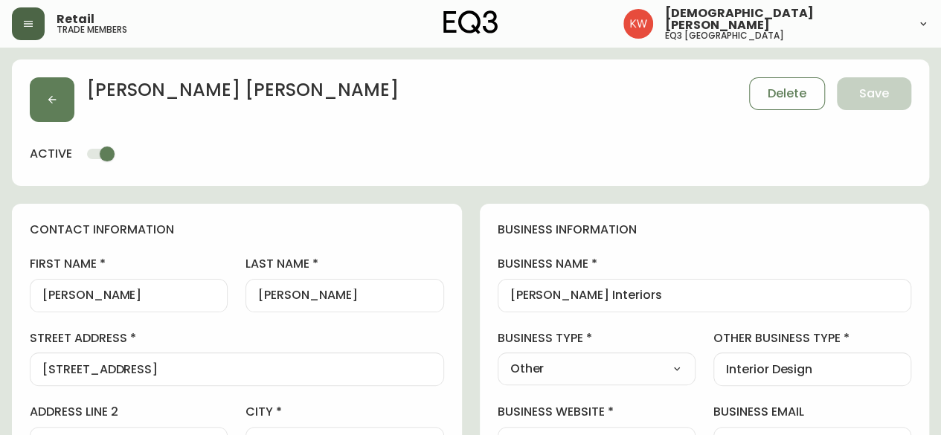
type input "EQ3 [GEOGRAPHIC_DATA]"
select select "cjw10z96m00006gs08l3o91tv"
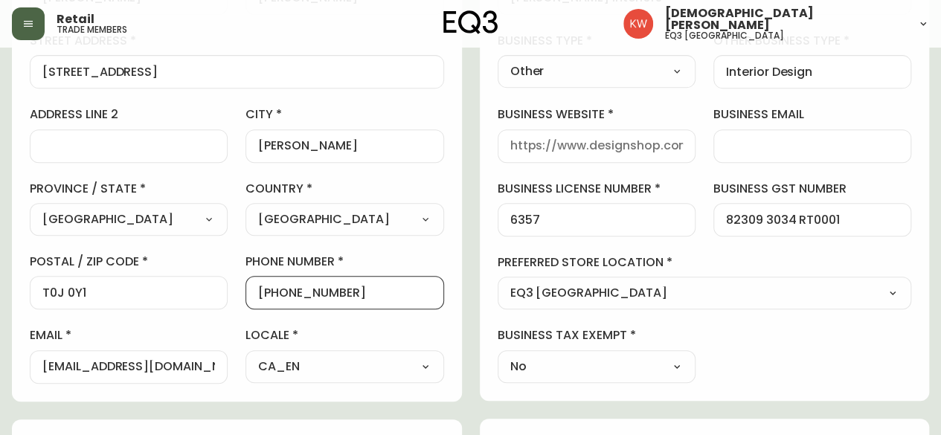
drag, startPoint x: 360, startPoint y: 292, endPoint x: 271, endPoint y: 295, distance: 89.4
click at [271, 295] on input "+14038200224" at bounding box center [344, 293] width 173 height 14
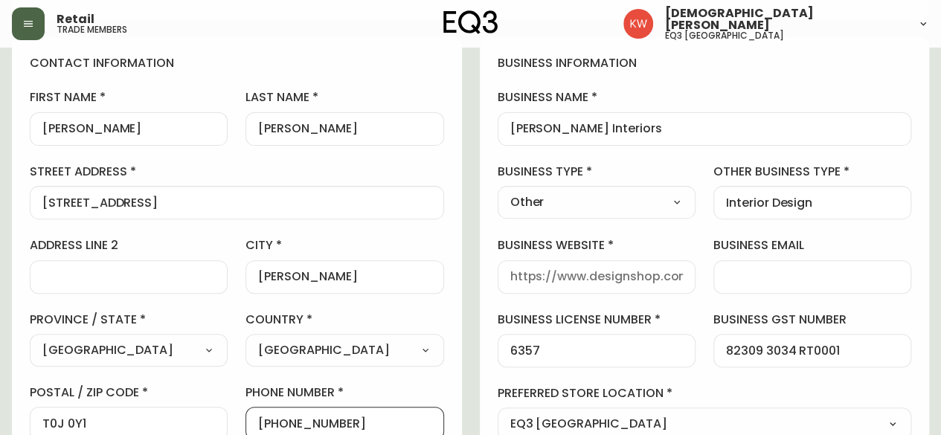
scroll to position [74, 0]
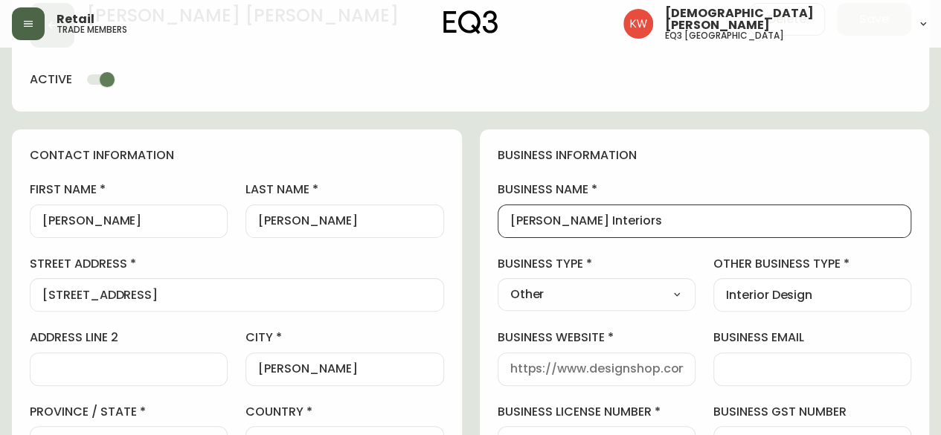
drag, startPoint x: 624, startPoint y: 220, endPoint x: 432, endPoint y: 260, distance: 196.9
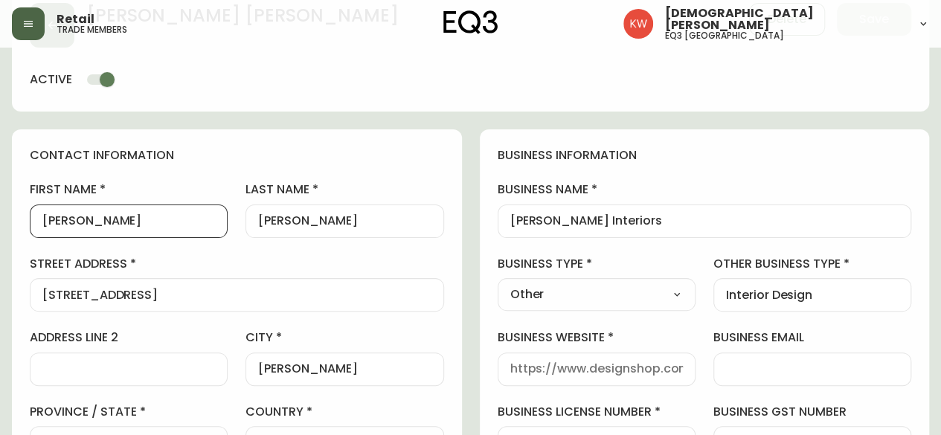
drag, startPoint x: 118, startPoint y: 225, endPoint x: 2, endPoint y: 227, distance: 116.1
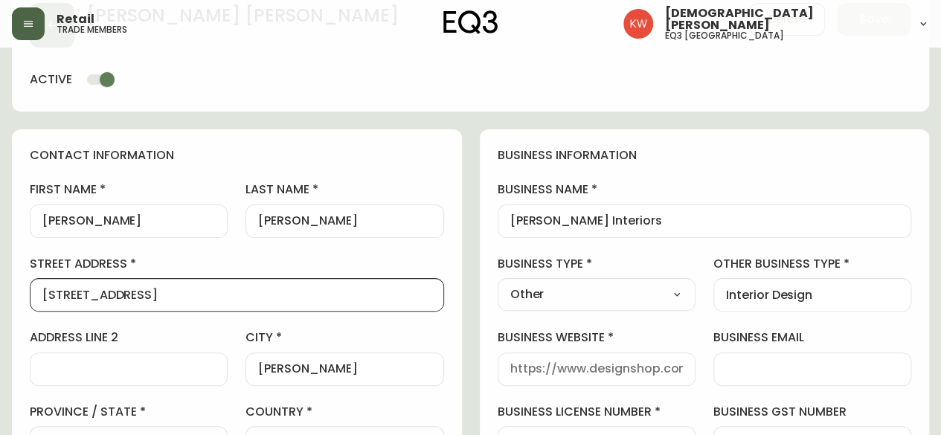
drag, startPoint x: 159, startPoint y: 291, endPoint x: 28, endPoint y: 297, distance: 131.1
click at [28, 297] on div "contact information first name Sheila last name Martin street address 222 13 St…" at bounding box center [237, 377] width 450 height 496
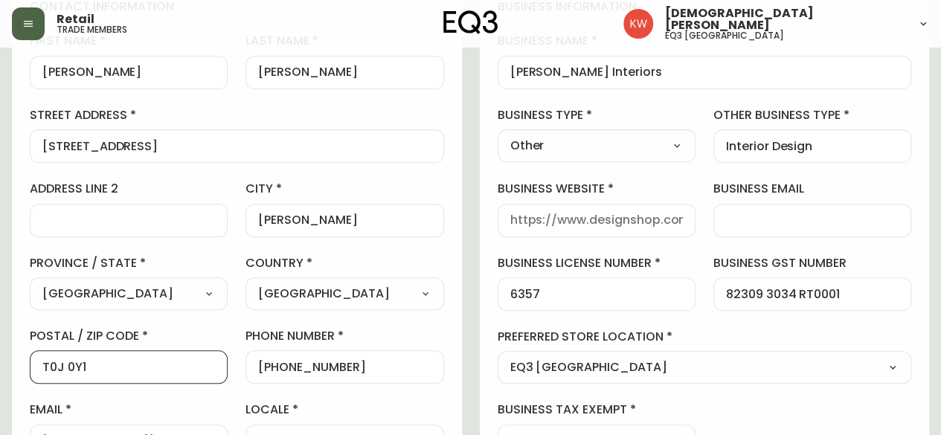
drag, startPoint x: 29, startPoint y: 367, endPoint x: 6, endPoint y: 368, distance: 23.1
click at [6, 368] on main "Sheila Martin Delete Save active contact information first name Sheila last nam…" at bounding box center [470, 434] width 941 height 1220
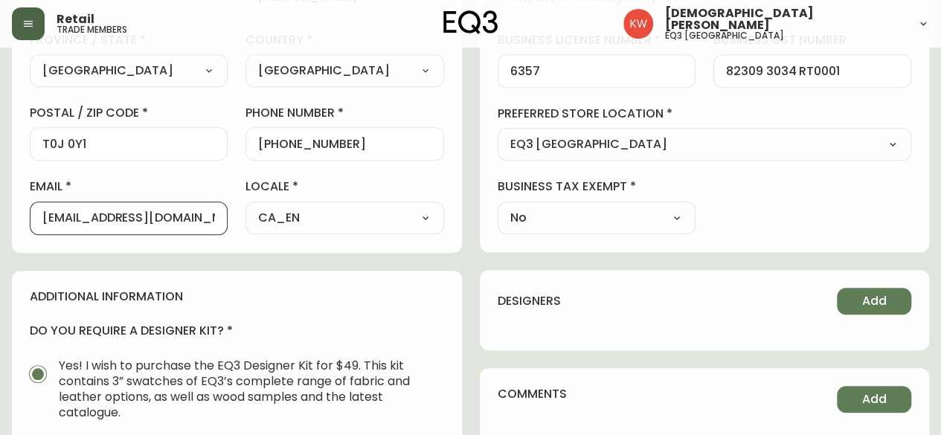
drag, startPoint x: 167, startPoint y: 220, endPoint x: 0, endPoint y: 217, distance: 166.7
click at [0, 217] on main "Sheila Martin Delete Save active contact information first name Sheila last nam…" at bounding box center [470, 211] width 941 height 1220
